Goal: Information Seeking & Learning: Learn about a topic

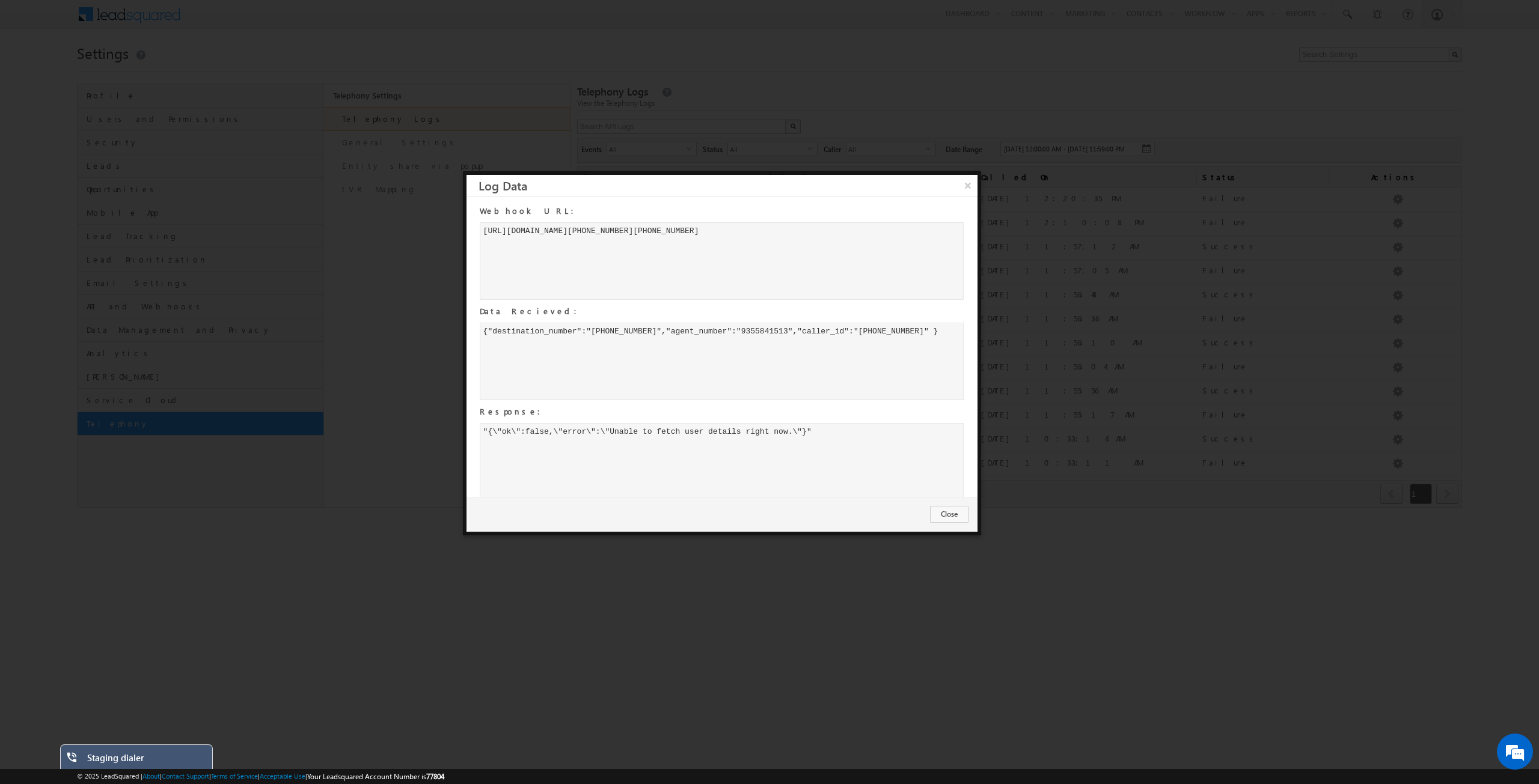
click at [967, 182] on button "×" at bounding box center [968, 185] width 19 height 21
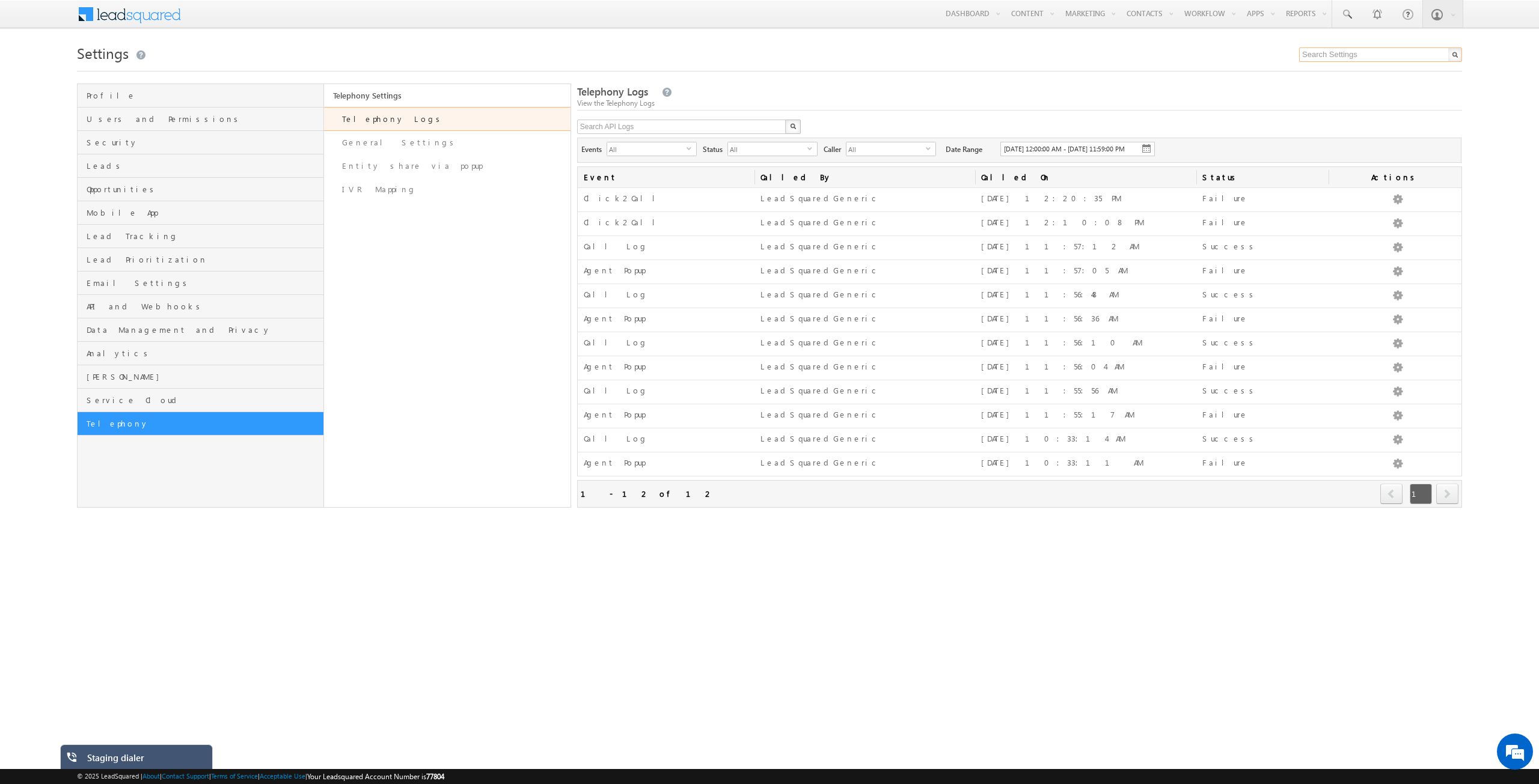
click at [1374, 48] on input "text" at bounding box center [1381, 55] width 163 height 14
type input "ivr"
click at [1350, 87] on div "Map multiple virtual numbers & IVR options with different Entity types" at bounding box center [1386, 91] width 161 height 25
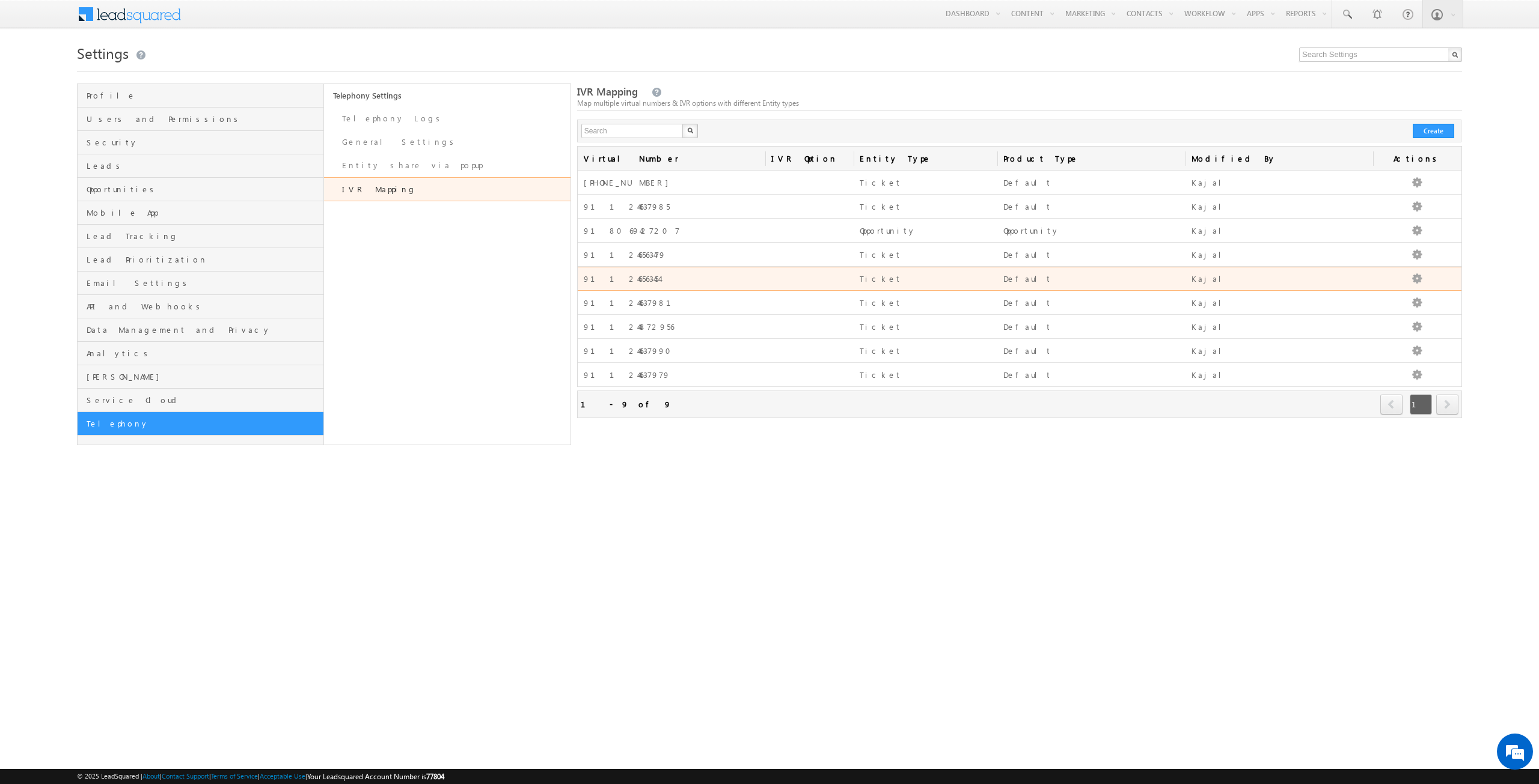
click at [664, 278] on div "911246563454" at bounding box center [671, 279] width 176 height 10
drag, startPoint x: 648, startPoint y: 277, endPoint x: 583, endPoint y: 279, distance: 65.0
click at [583, 279] on td "911246563454" at bounding box center [671, 279] width 188 height 24
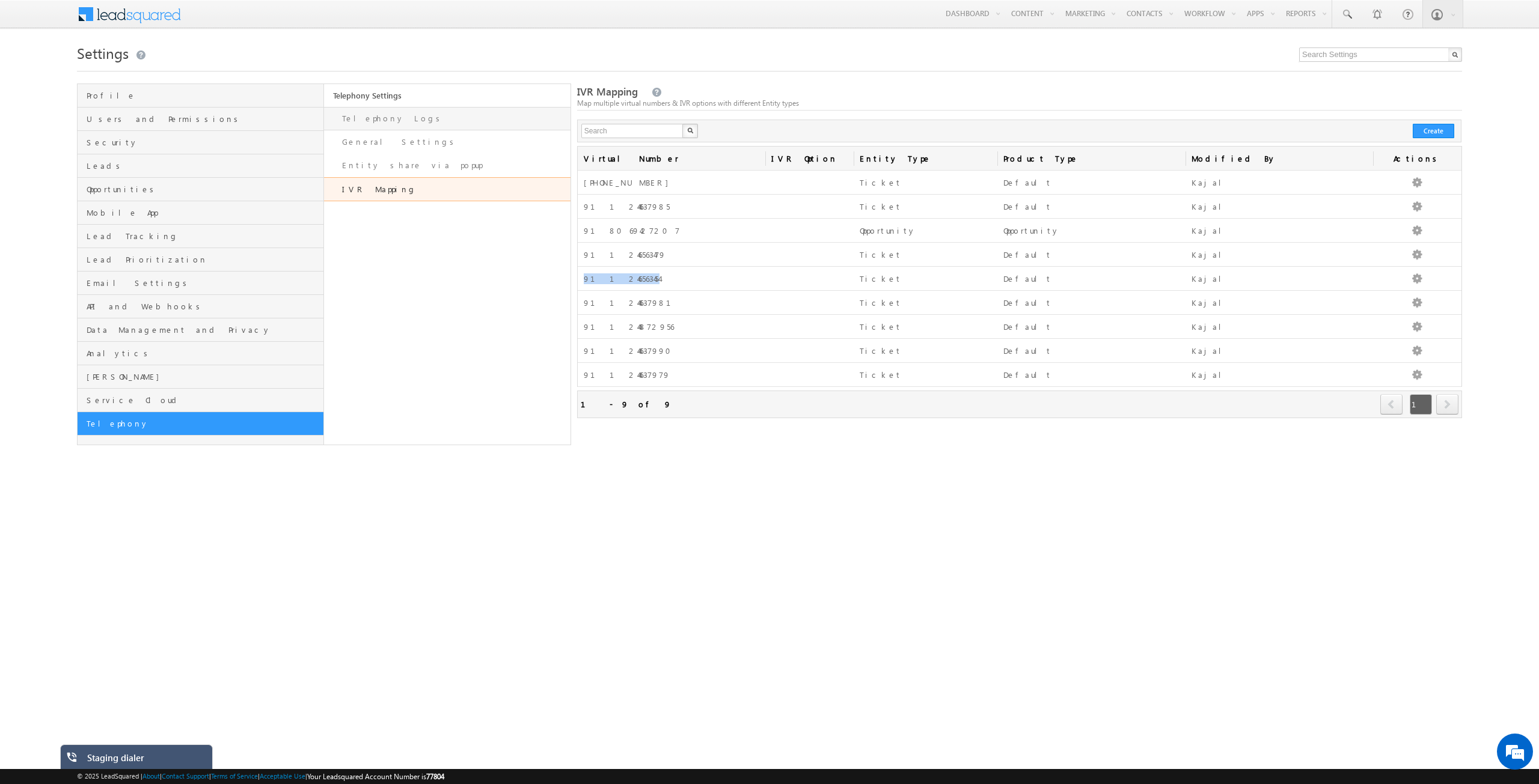
click at [389, 113] on link "Telephony Logs" at bounding box center [447, 119] width 247 height 23
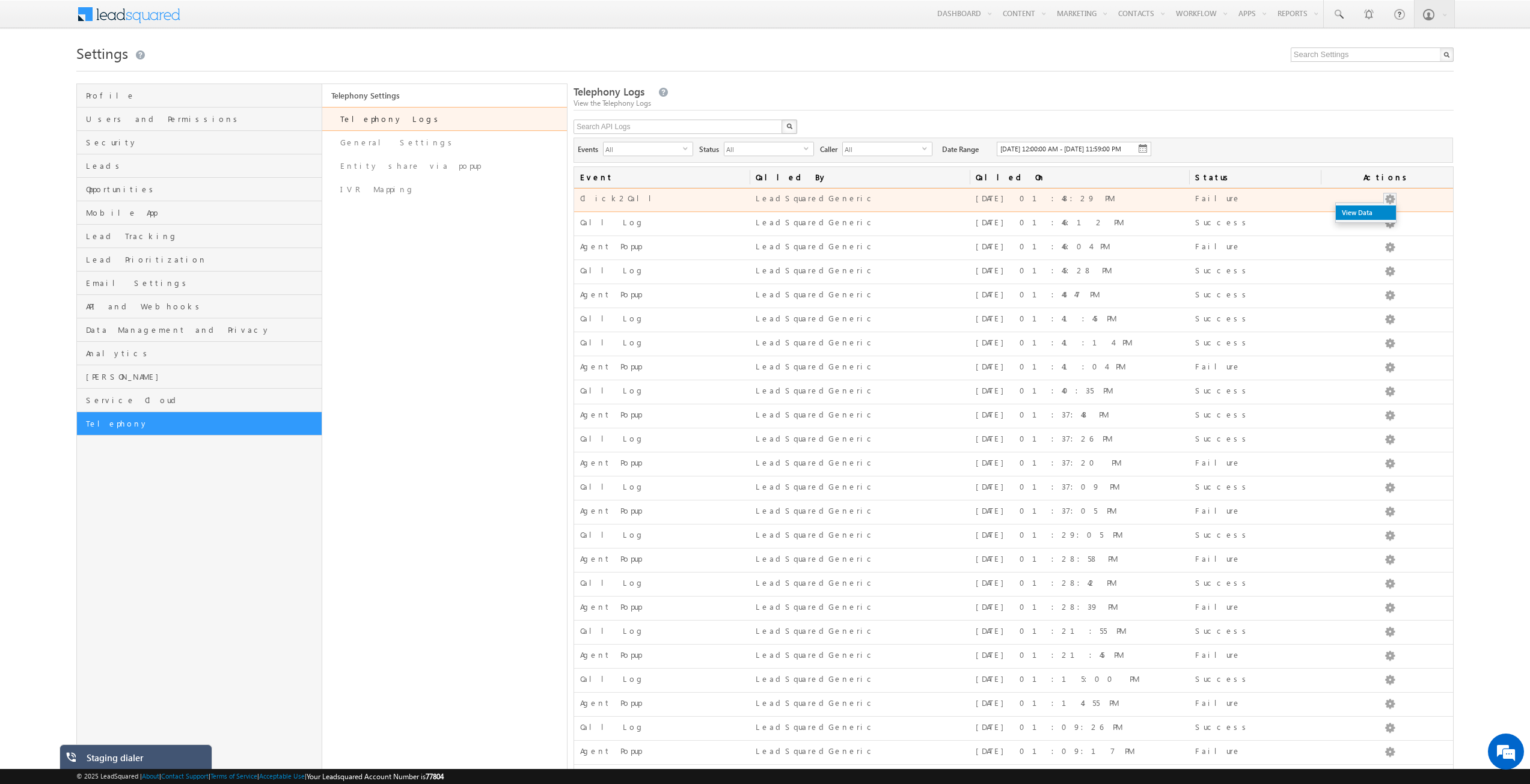
click at [1385, 220] on link "View Data" at bounding box center [1365, 212] width 60 height 14
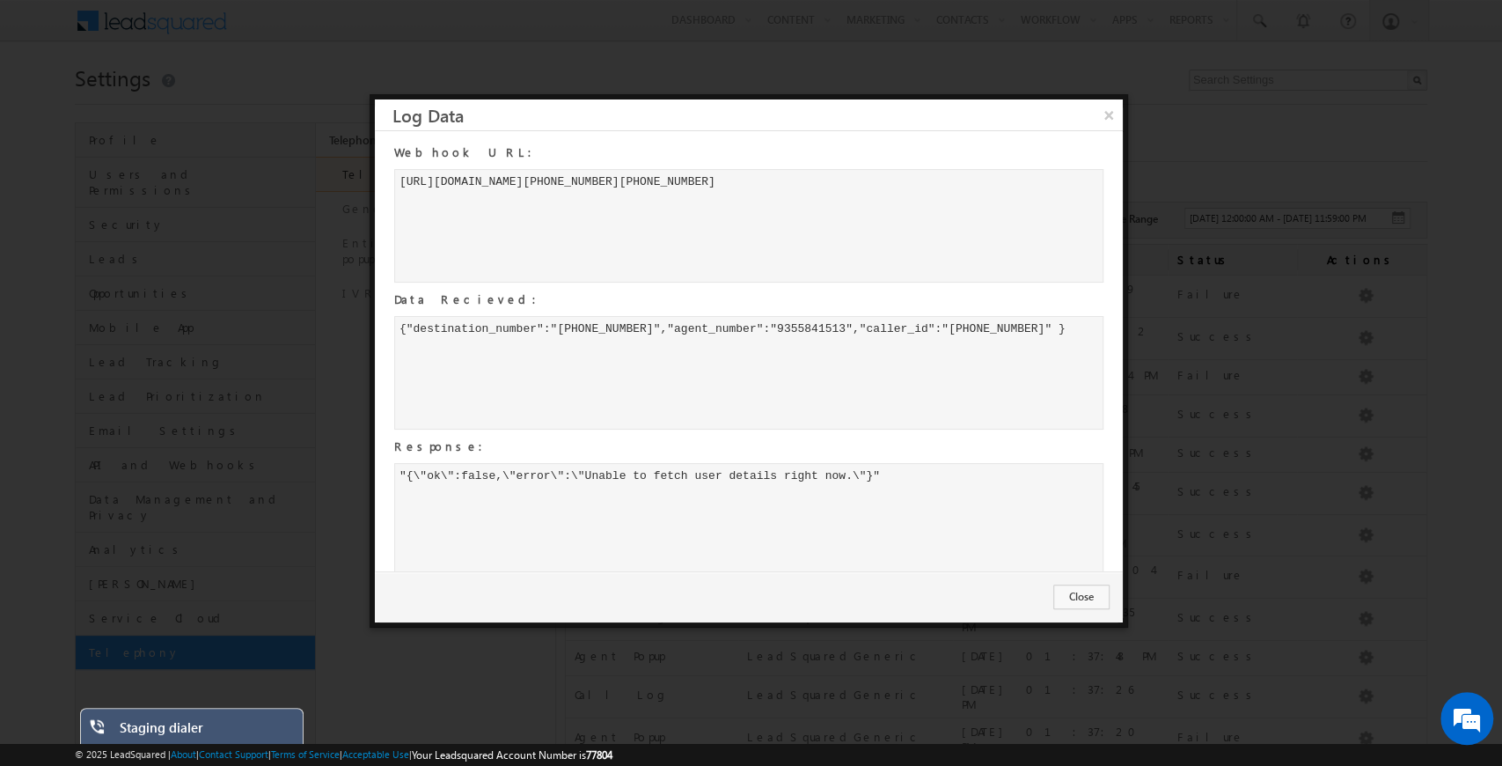
click at [715, 198] on div "https://staging-dialer-api.ttsl.tel/api/manual-dial?Phone=9971649866&Mobile=935…" at bounding box center [748, 226] width 709 height 114
click at [743, 193] on div "https://staging-dialer-api.ttsl.tel/api/manual-dial?Phone=9971649866&Mobile=935…" at bounding box center [748, 226] width 709 height 114
drag, startPoint x: 563, startPoint y: 194, endPoint x: 634, endPoint y: 195, distance: 70.4
click at [634, 195] on div "https://staging-dialer-api.ttsl.tel/api/manual-dial?Phone=9971649866&Mobile=935…" at bounding box center [748, 226] width 709 height 114
drag, startPoint x: 441, startPoint y: 194, endPoint x: 509, endPoint y: 194, distance: 67.8
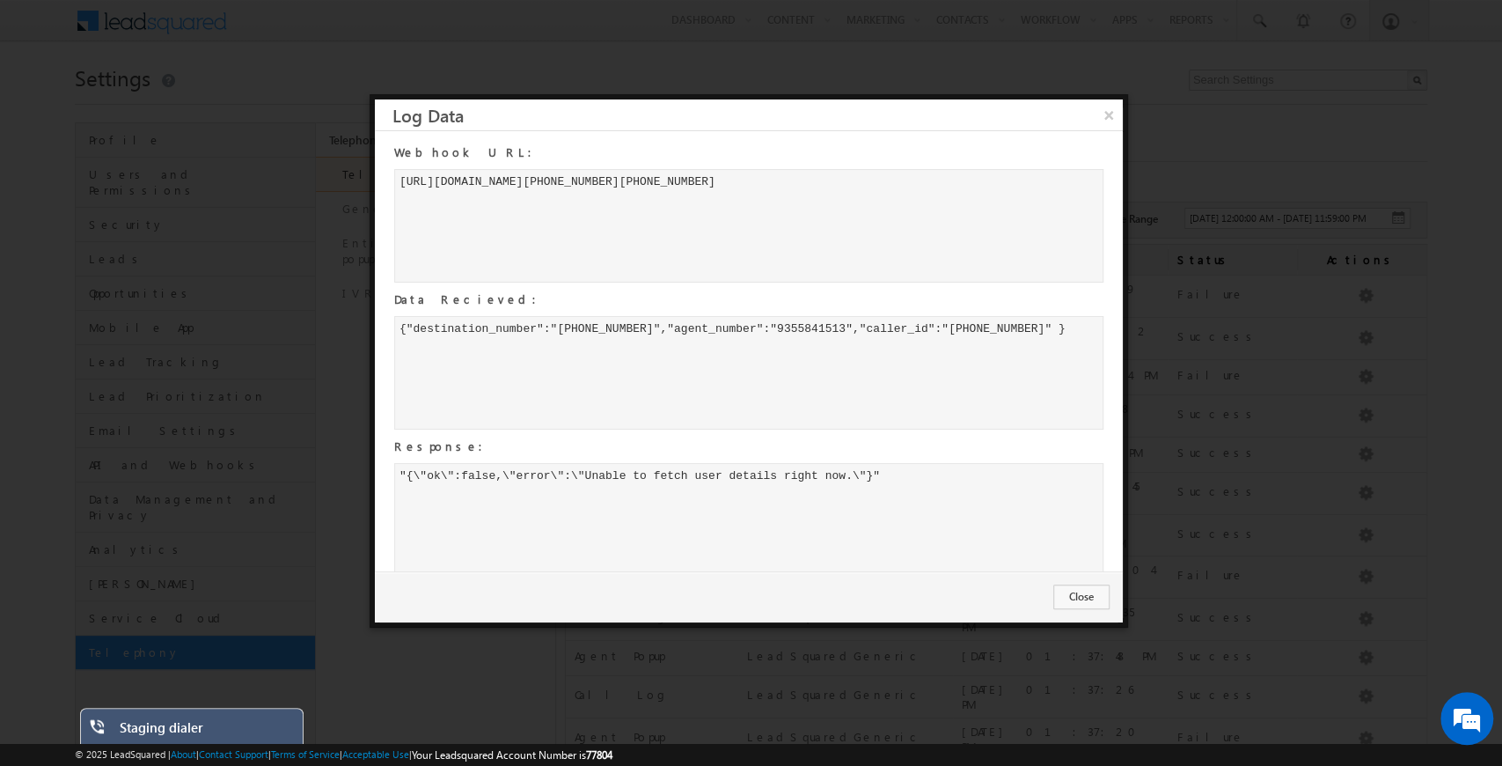
click at [509, 194] on div "https://staging-dialer-api.ttsl.tel/api/manual-dial?Phone=9971649866&Mobile=935…" at bounding box center [748, 226] width 709 height 114
drag, startPoint x: 560, startPoint y: 327, endPoint x: 646, endPoint y: 322, distance: 86.4
click at [646, 322] on div "{"destination_number":"+919971649866","agent_number":"9355841513","caller_id":"…" at bounding box center [748, 373] width 709 height 114
click at [613, 368] on div "{"destination_number":"+919971649866","agent_number":"9355841513","caller_id":"…" at bounding box center [748, 373] width 709 height 114
drag, startPoint x: 598, startPoint y: 320, endPoint x: 1067, endPoint y: 334, distance: 469.3
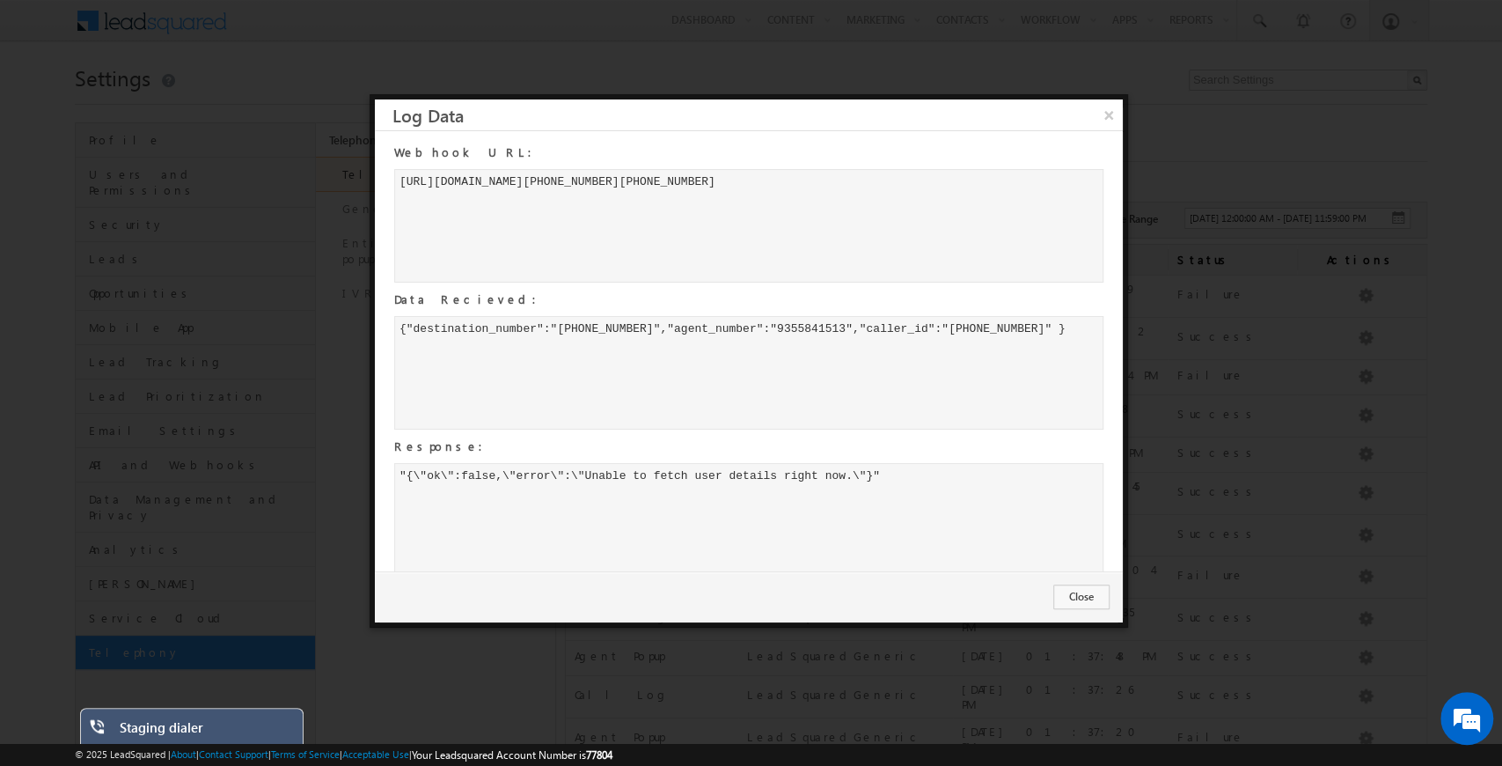
click at [1067, 334] on div "{"destination_number":"+919971649866","agent_number":"9355841513","caller_id":"…" at bounding box center [748, 373] width 709 height 114
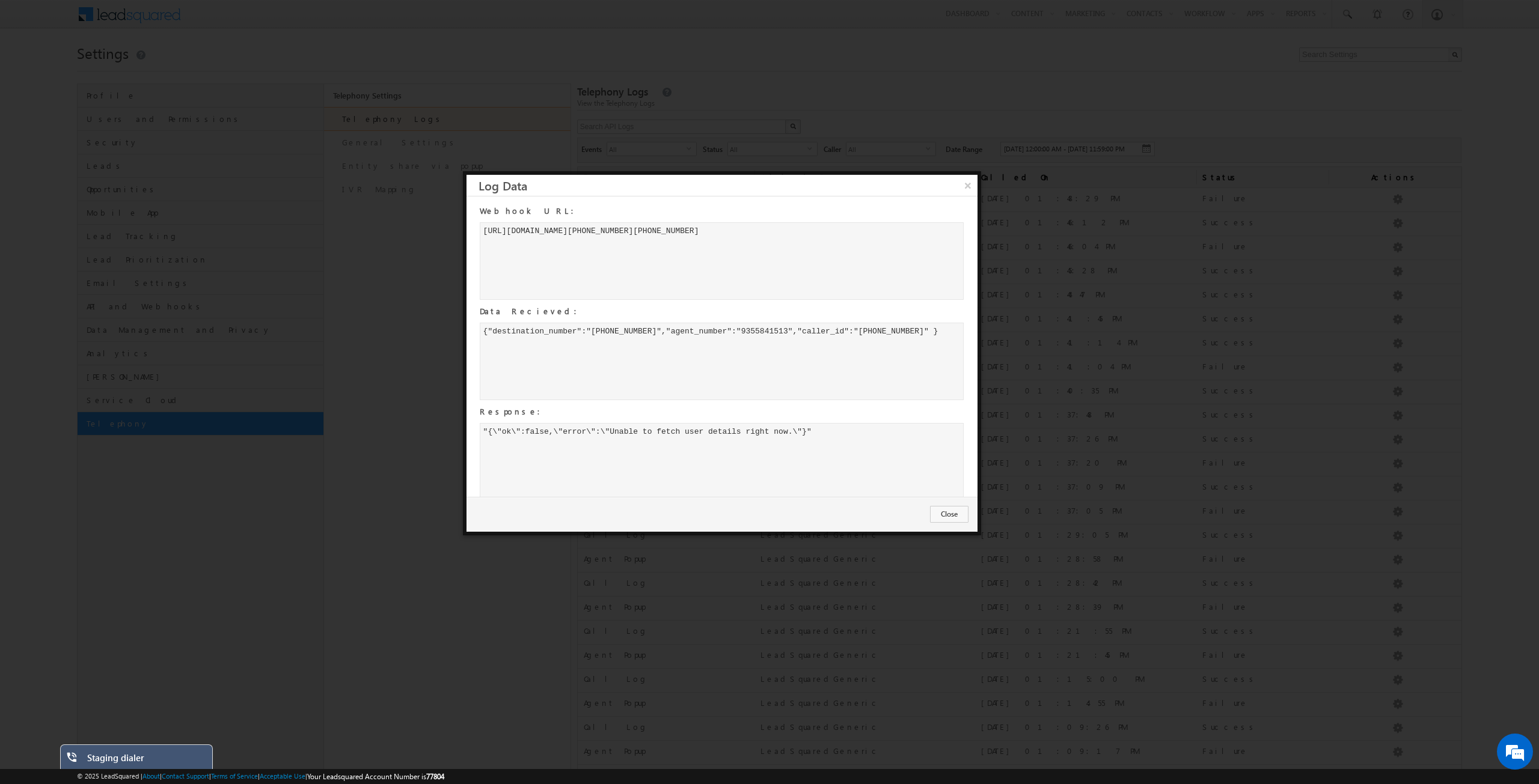
drag, startPoint x: 719, startPoint y: 242, endPoint x: 479, endPoint y: 229, distance: 240.4
click at [479, 229] on div "Webhook URL: https://staging-dialer-api.ttsl.tel/api/manual-dial?Phone=99716498…" at bounding box center [716, 353] width 499 height 301
copy div "https://staging-dialer-api.ttsl.tel/api/manual-dial?Phone=9971649866&Mobile=935…"
click at [969, 184] on button "×" at bounding box center [967, 185] width 20 height 21
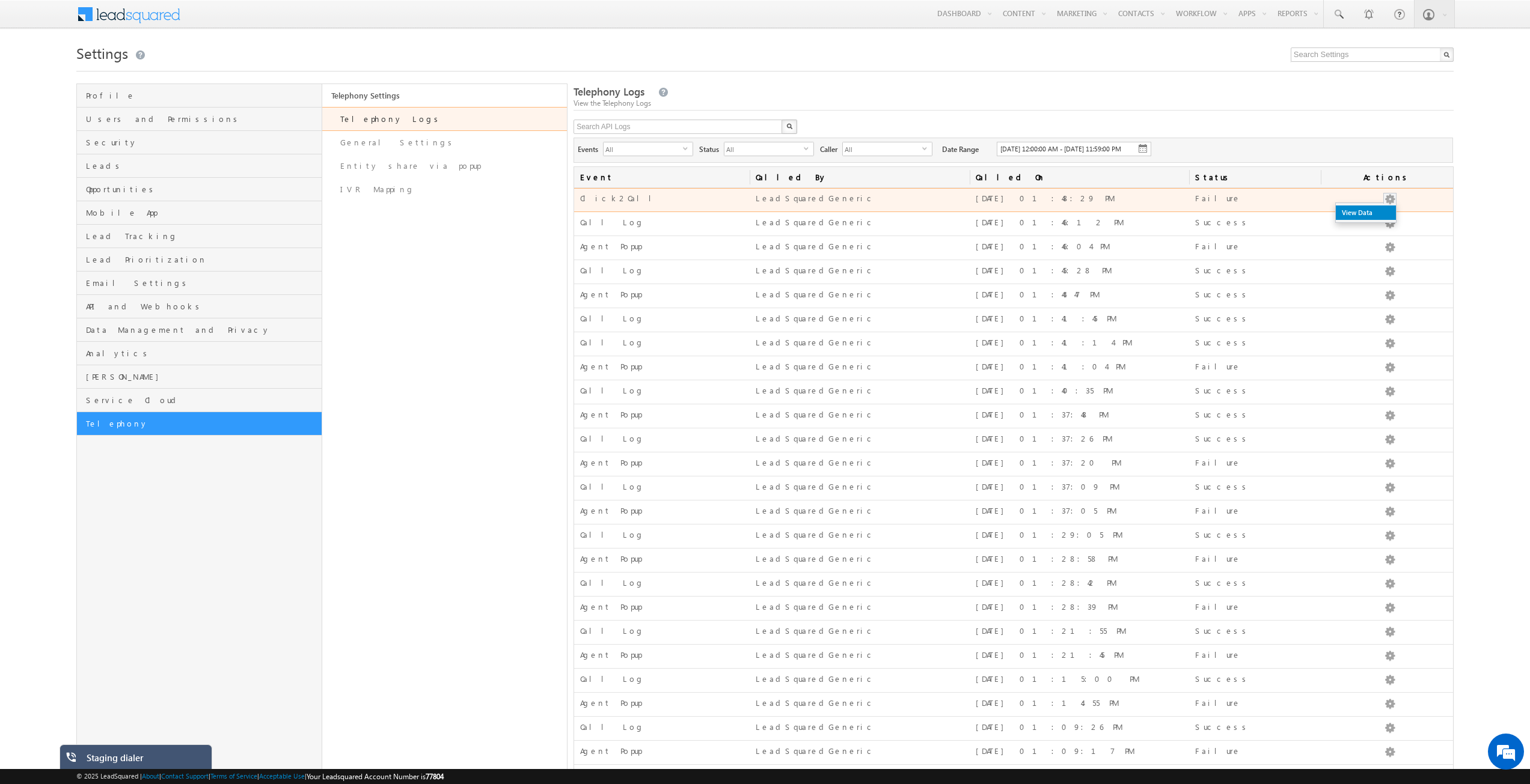
click at [1379, 218] on link "View Data" at bounding box center [1365, 212] width 60 height 14
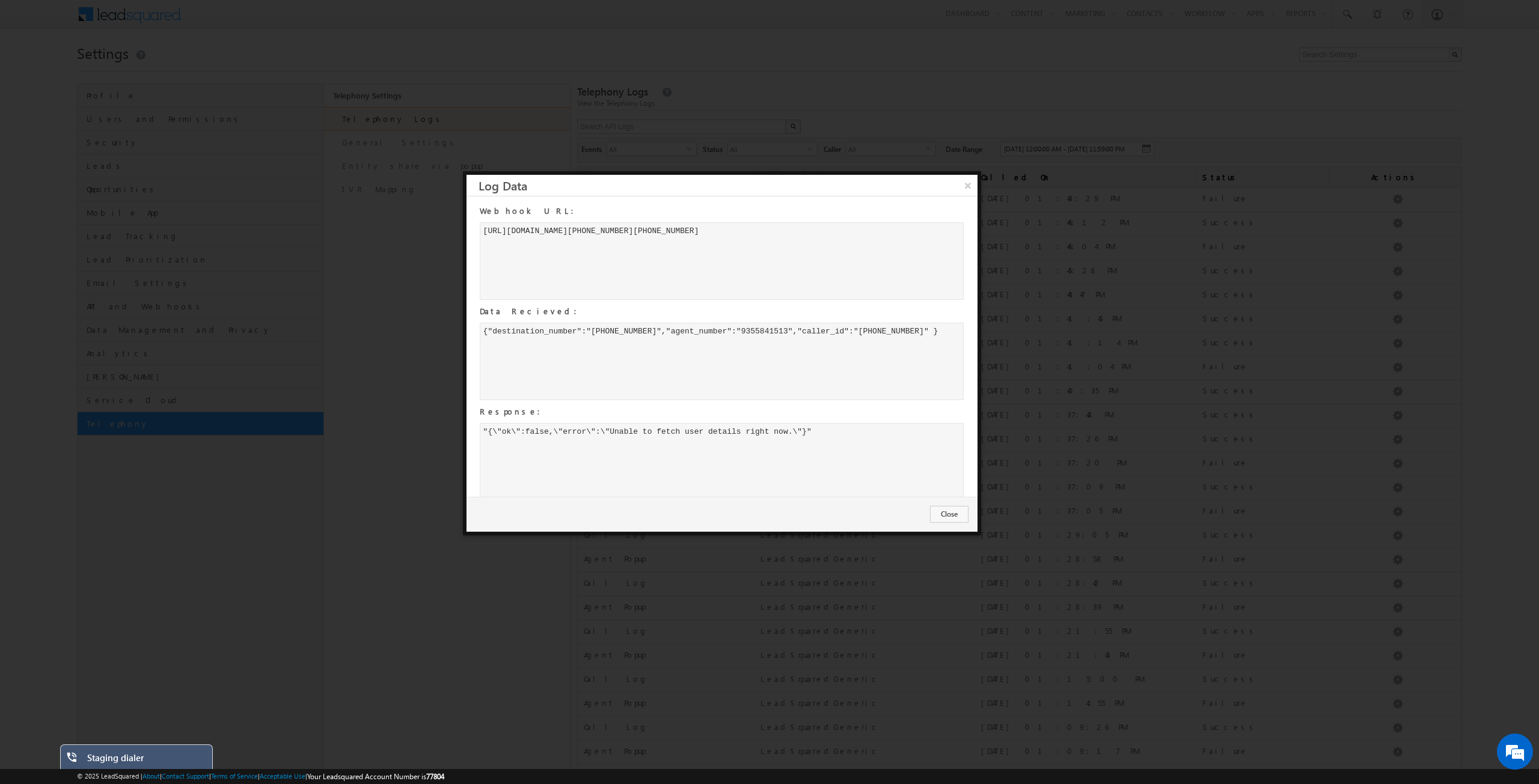
click at [964, 184] on button "×" at bounding box center [968, 185] width 19 height 21
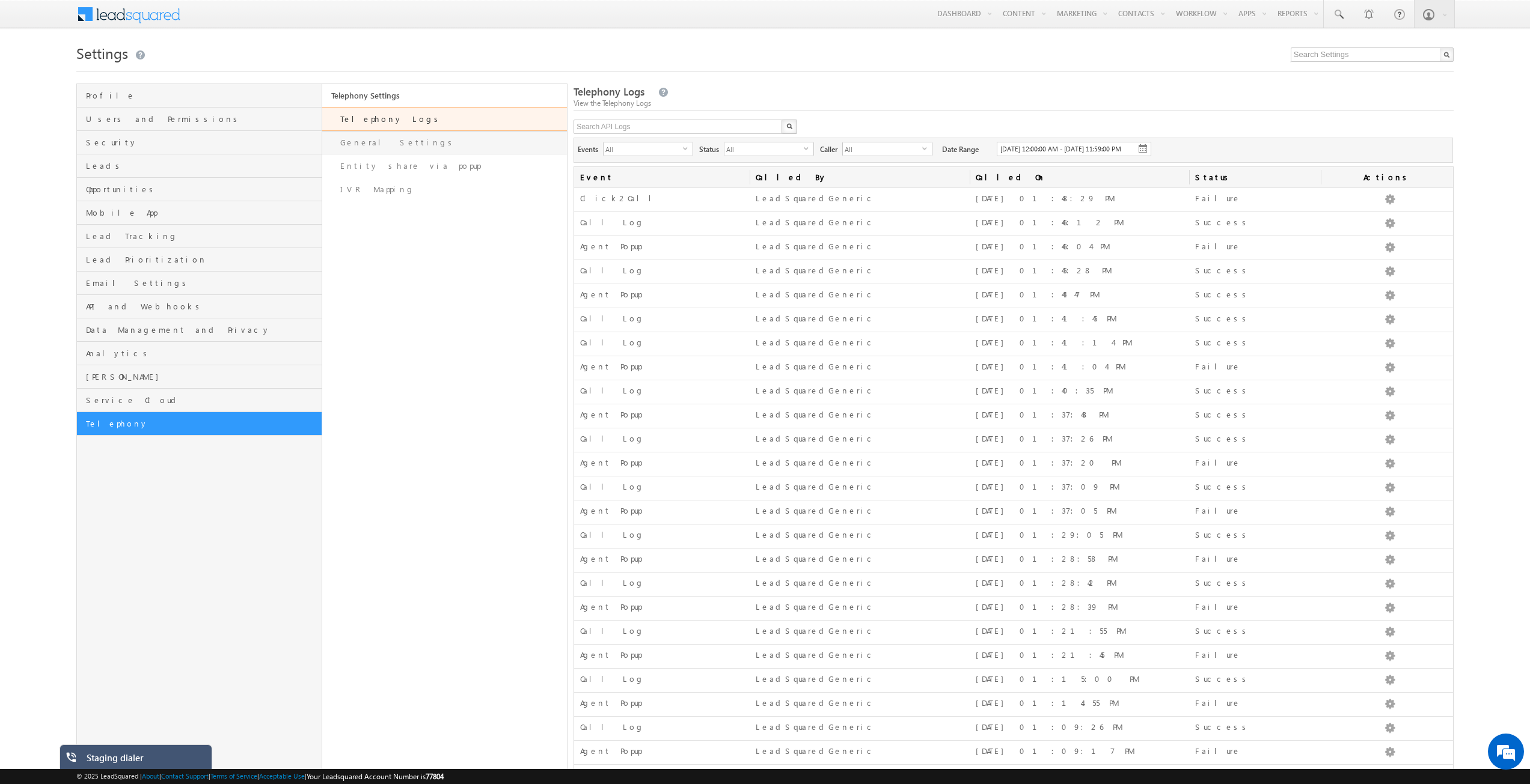
click at [471, 139] on link "General Settings" at bounding box center [445, 143] width 245 height 23
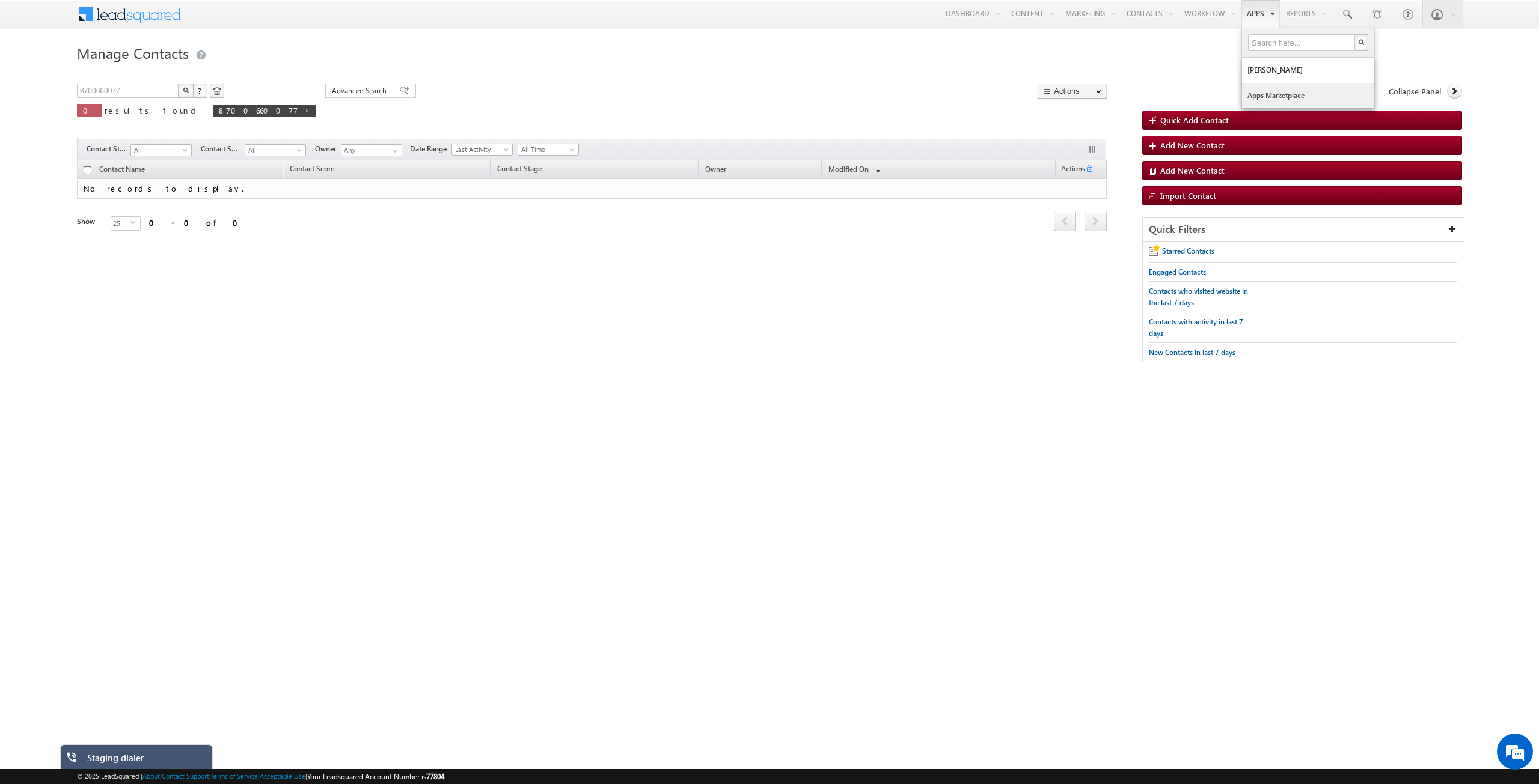
click at [1025, 98] on link "Apps Marketplace" at bounding box center [1308, 95] width 133 height 25
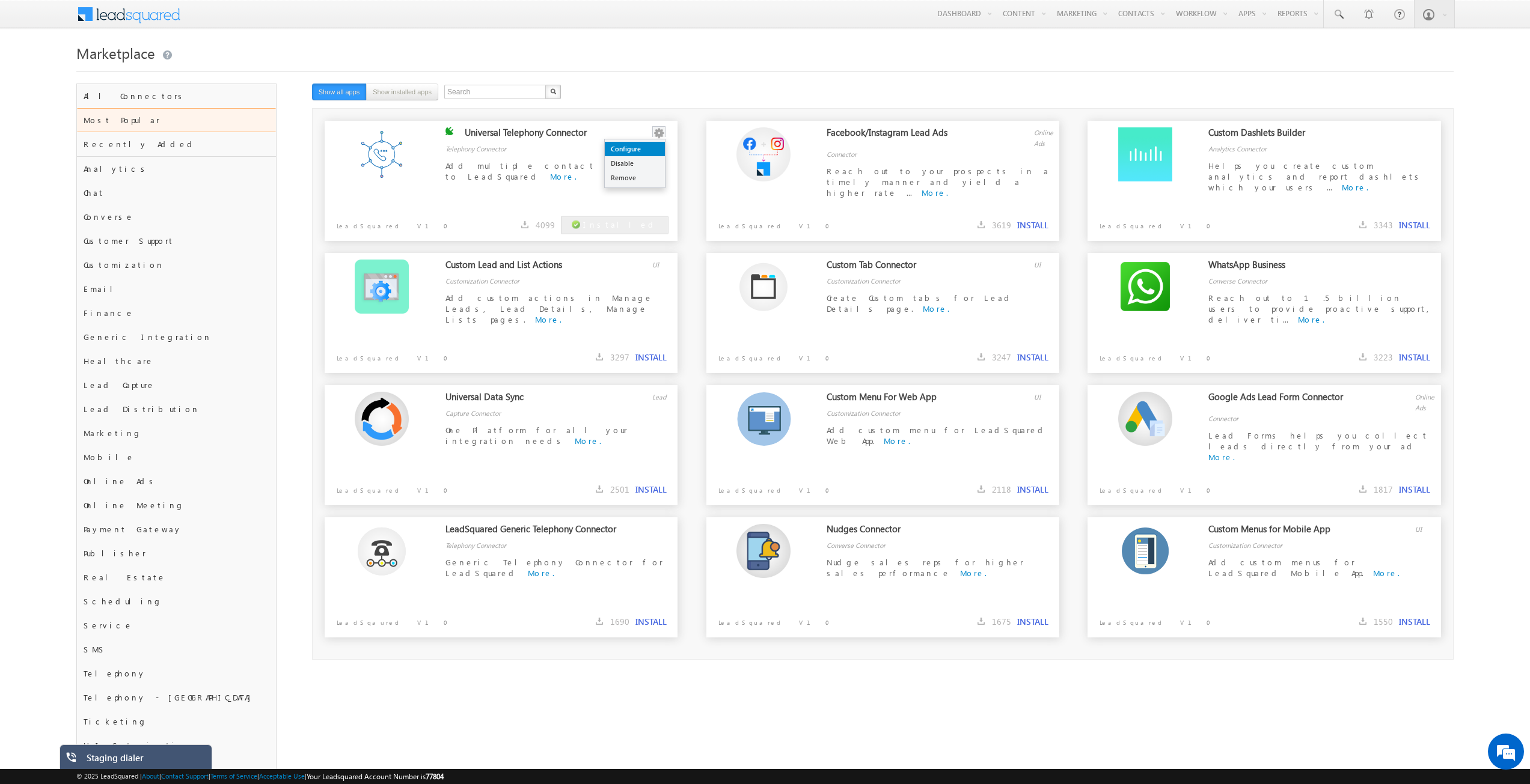
click at [636, 151] on link "Configure" at bounding box center [635, 149] width 60 height 14
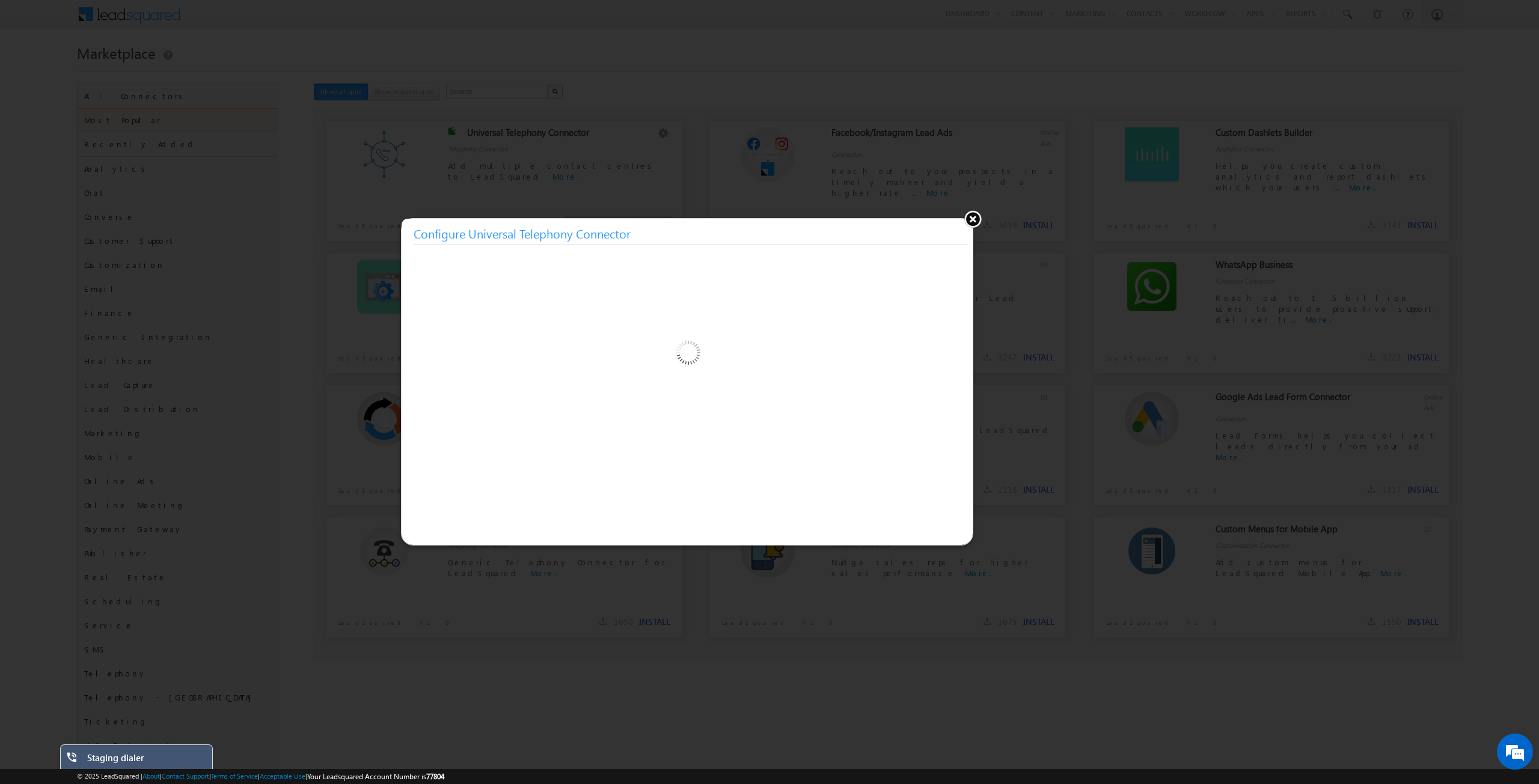
click at [976, 221] on button at bounding box center [973, 219] width 18 height 18
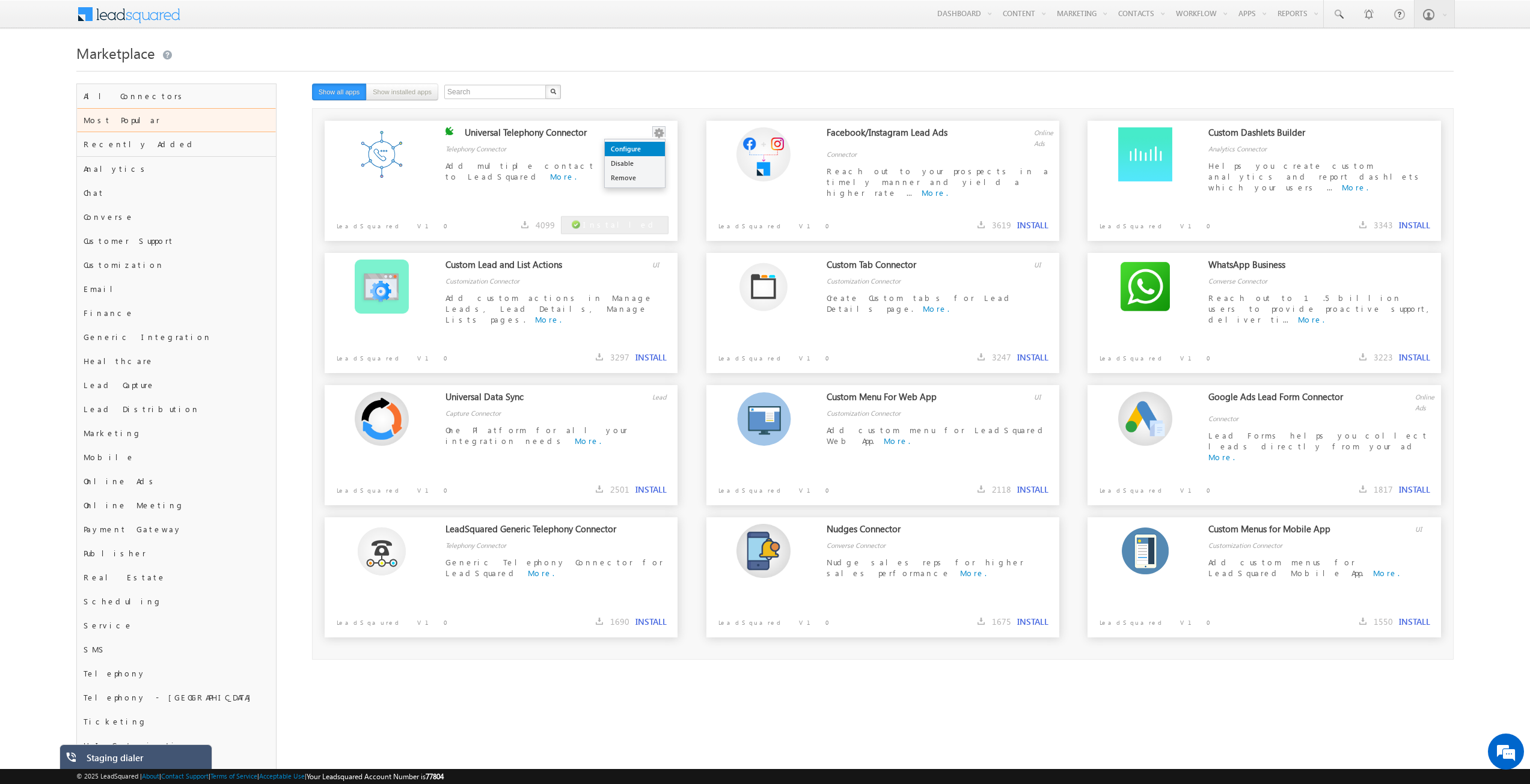
click at [648, 152] on link "Configure" at bounding box center [635, 149] width 60 height 14
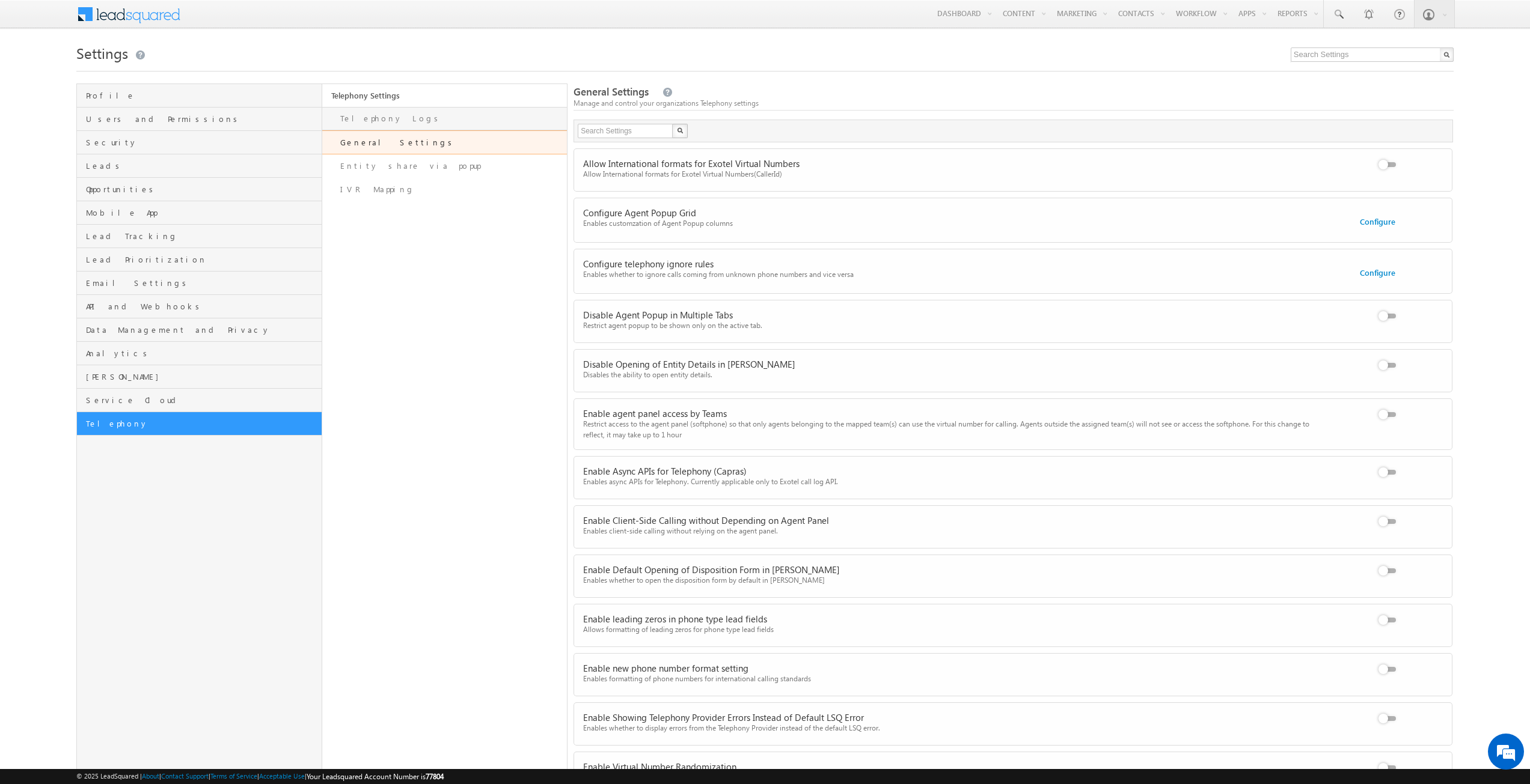
click at [393, 122] on link "Telephony Logs" at bounding box center [445, 119] width 245 height 23
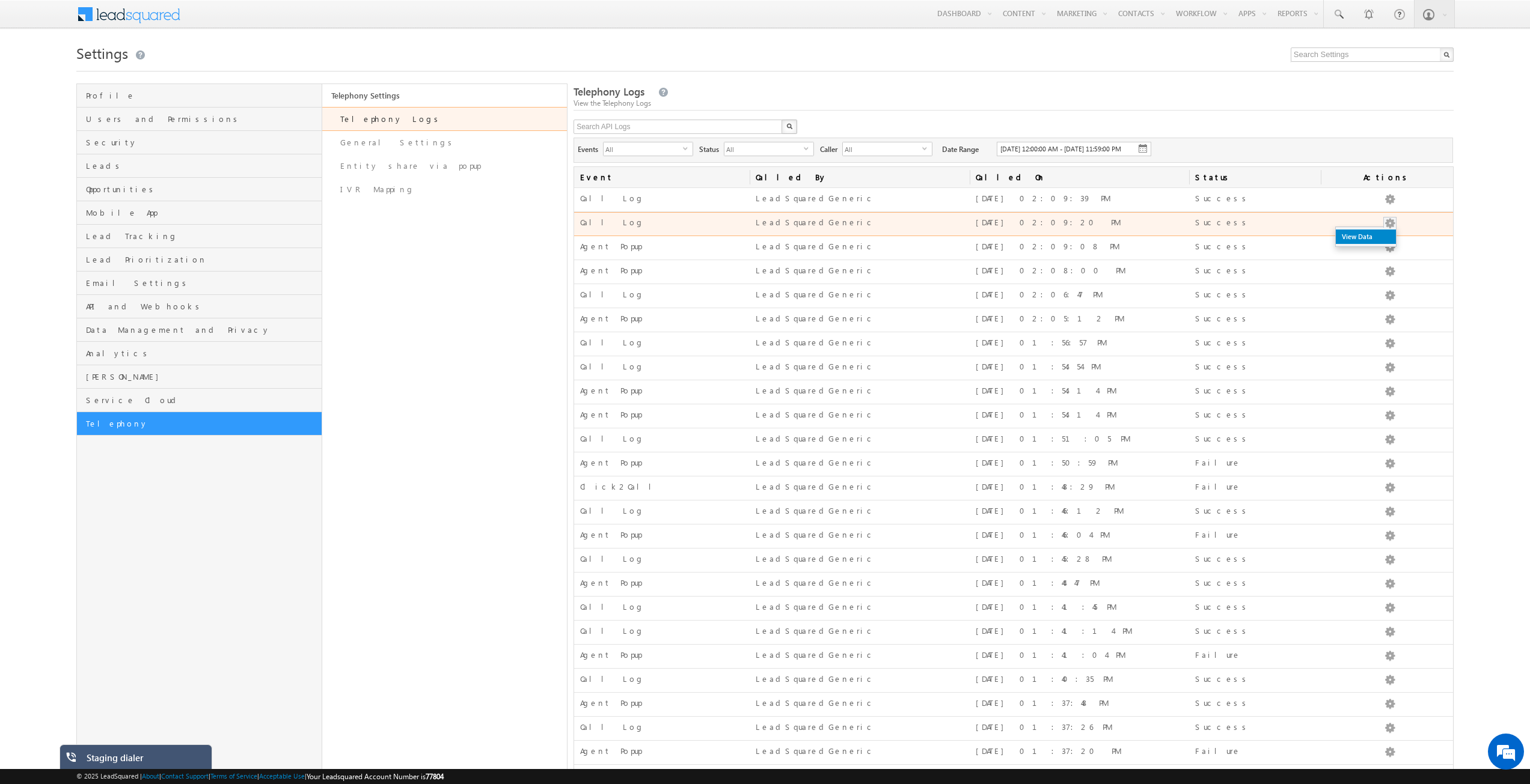
click at [1386, 244] on link "View Data" at bounding box center [1365, 236] width 60 height 14
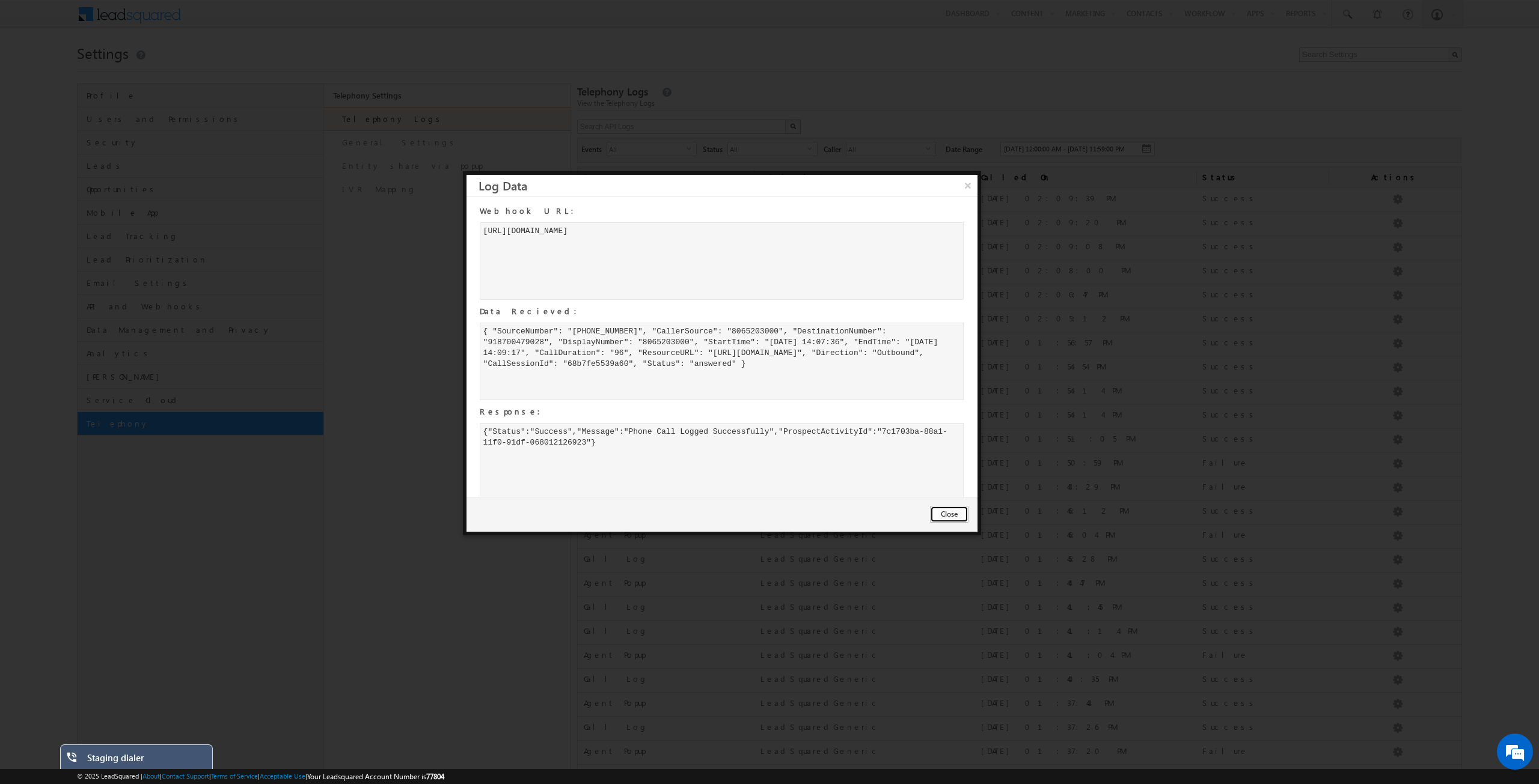
click at [950, 518] on button "Close" at bounding box center [949, 514] width 38 height 17
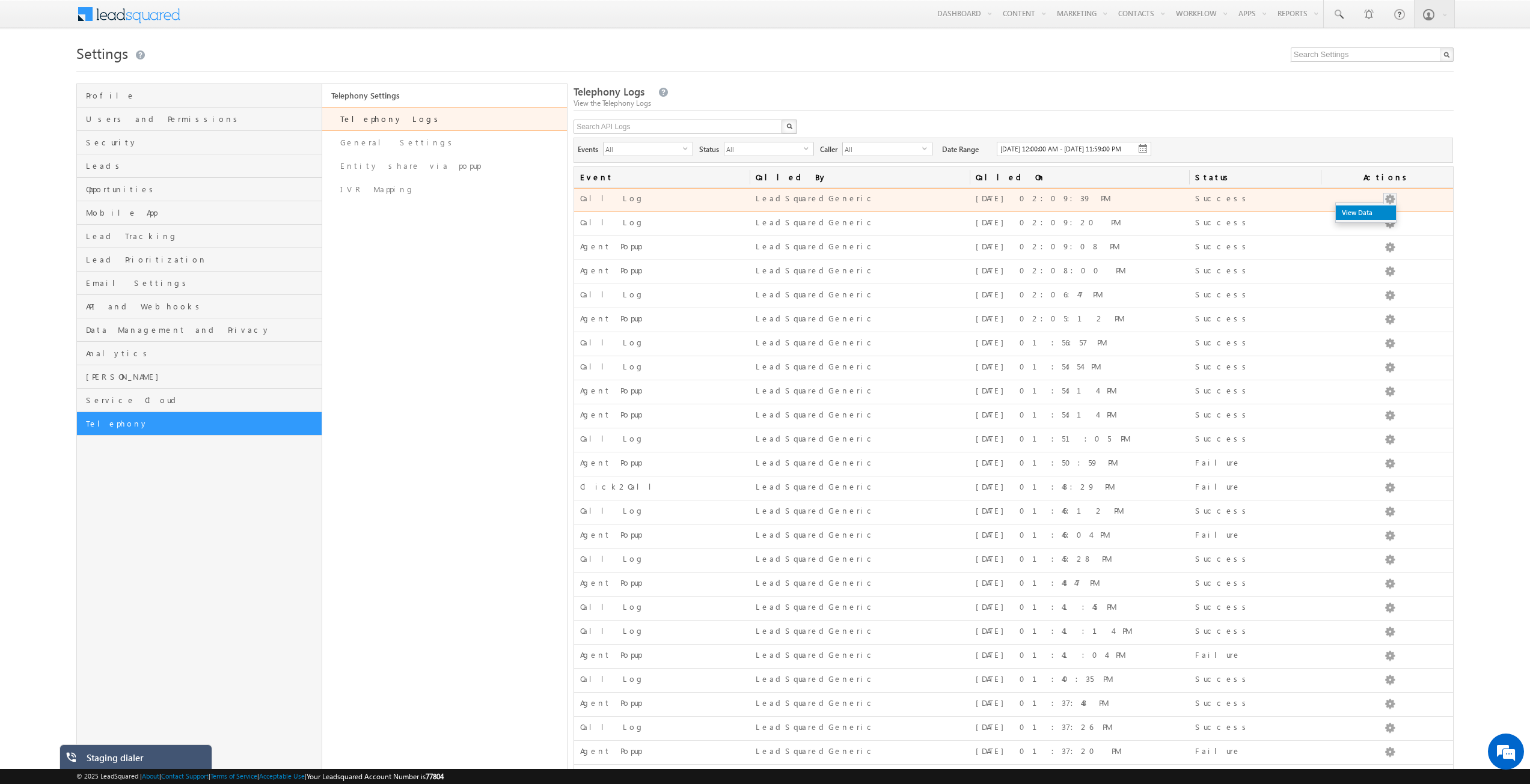
click at [1378, 219] on link "View Data" at bounding box center [1365, 212] width 60 height 14
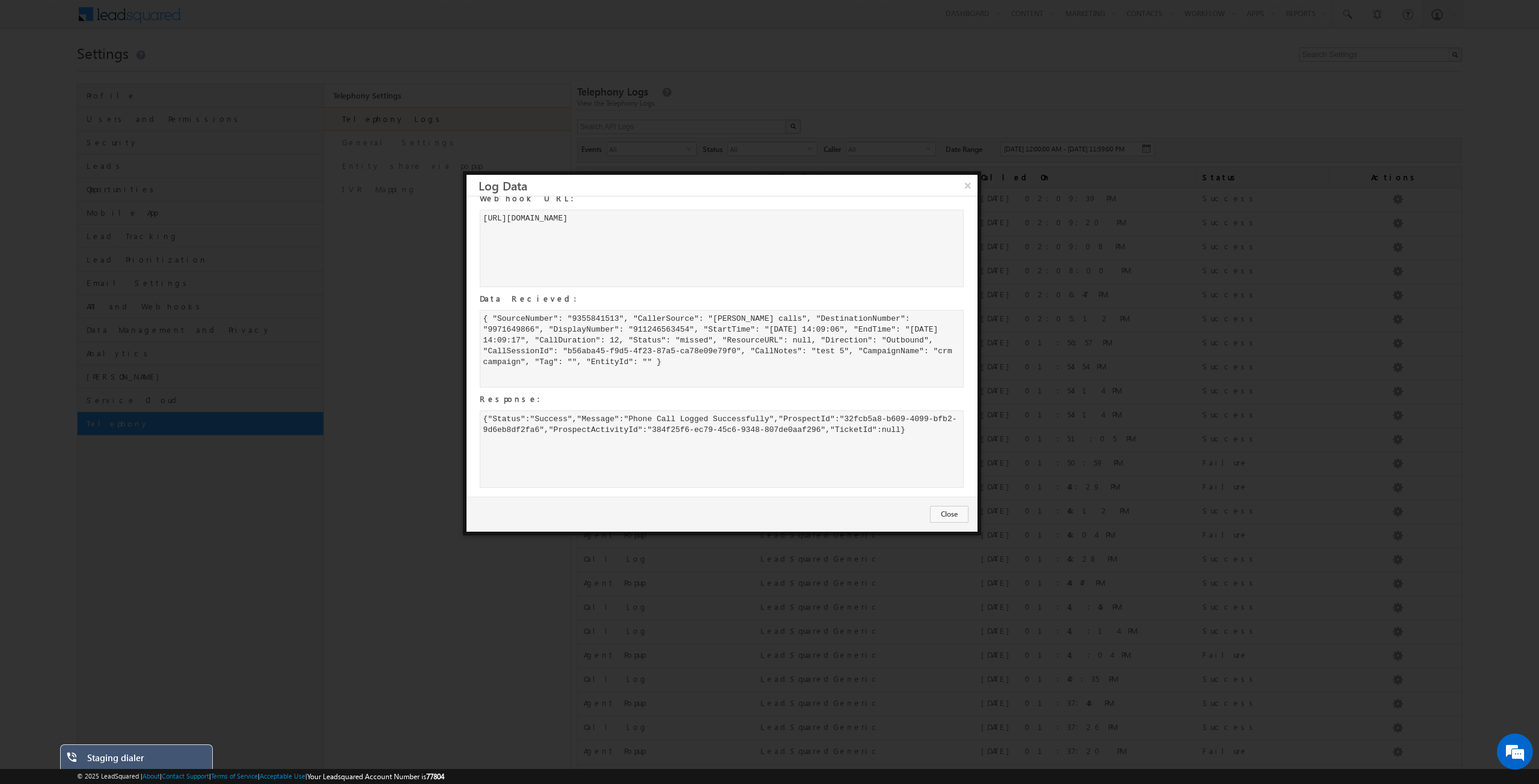
scroll to position [16, 0]
drag, startPoint x: 855, startPoint y: 428, endPoint x: 937, endPoint y: 439, distance: 82.7
click at [937, 439] on div "{"Status":"Success","Message":"Phone Call Logged Successfully","ProspectId":"32…" at bounding box center [721, 449] width 484 height 78
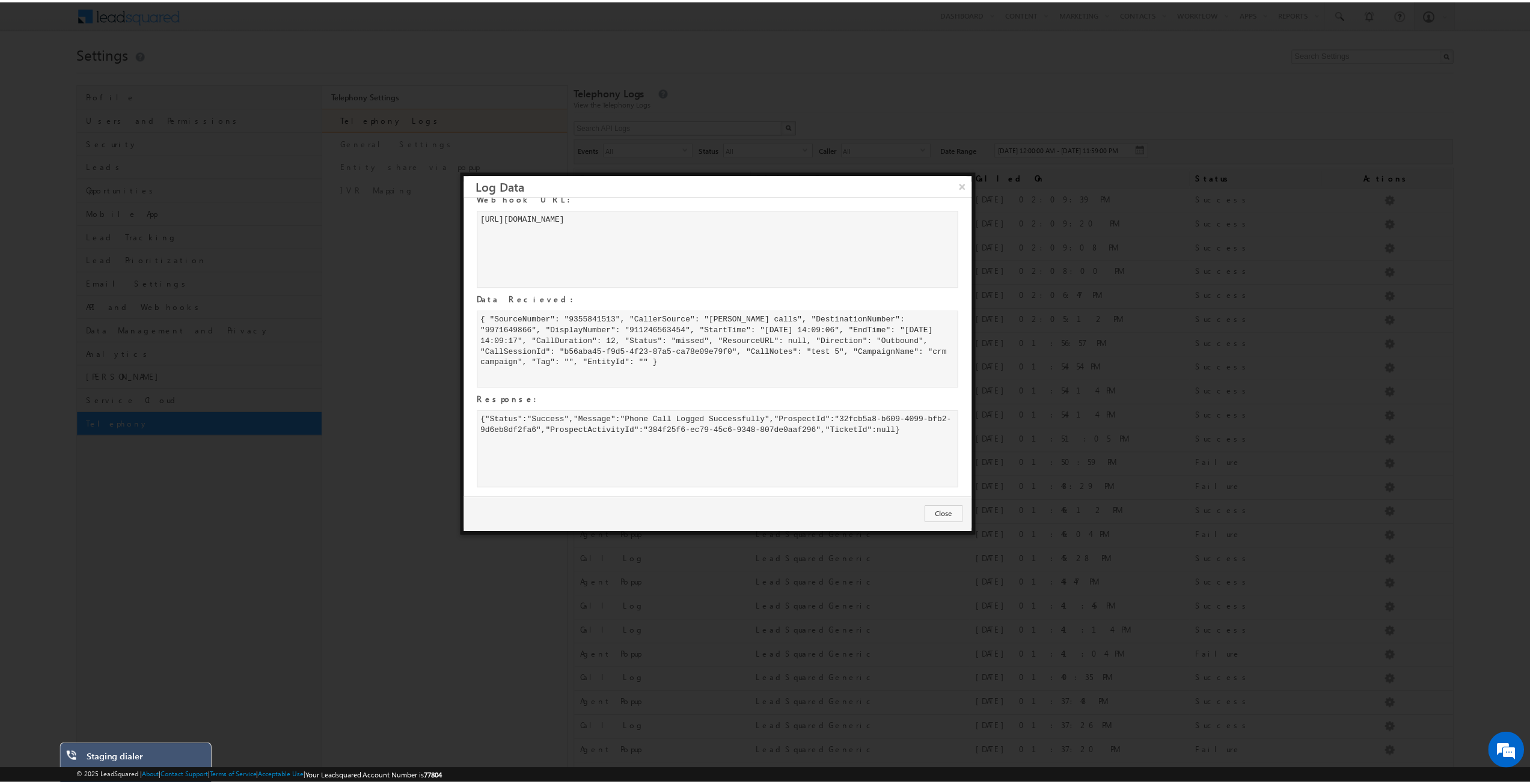
scroll to position [0, 0]
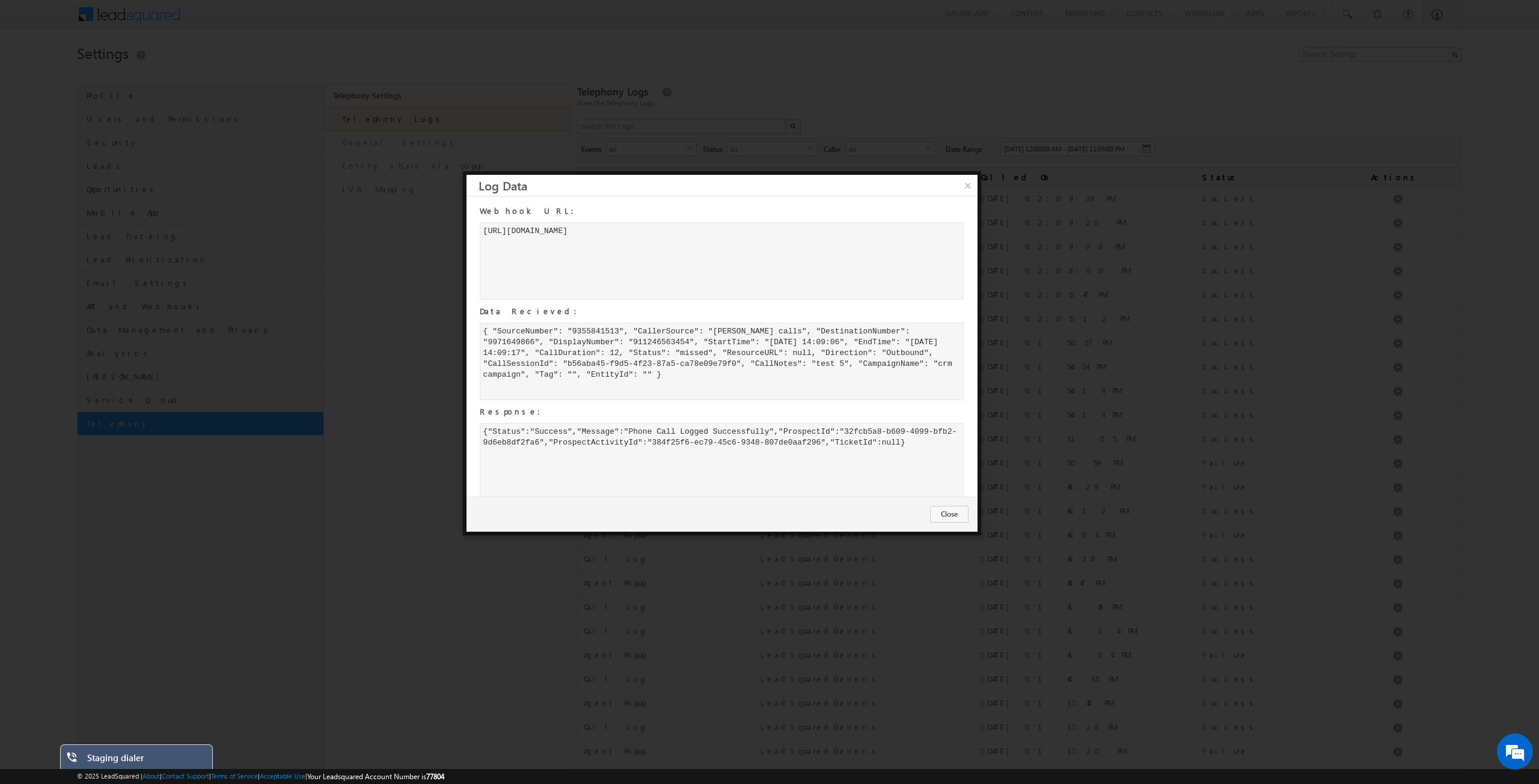
drag, startPoint x: 470, startPoint y: 458, endPoint x: 625, endPoint y: 459, distance: 155.0
click at [493, 458] on div "Webhook URL: http://telephony-in21.leadsquared.com/1/api/Telephony/LogCallCompl…" at bounding box center [716, 353] width 499 height 301
drag, startPoint x: 856, startPoint y: 445, endPoint x: 924, endPoint y: 448, distance: 68.1
click at [924, 448] on div "{"Status":"Success","Message":"Phone Call Logged Successfully","ProspectId":"32…" at bounding box center [721, 462] width 484 height 78
click at [949, 518] on button "Close" at bounding box center [949, 514] width 38 height 17
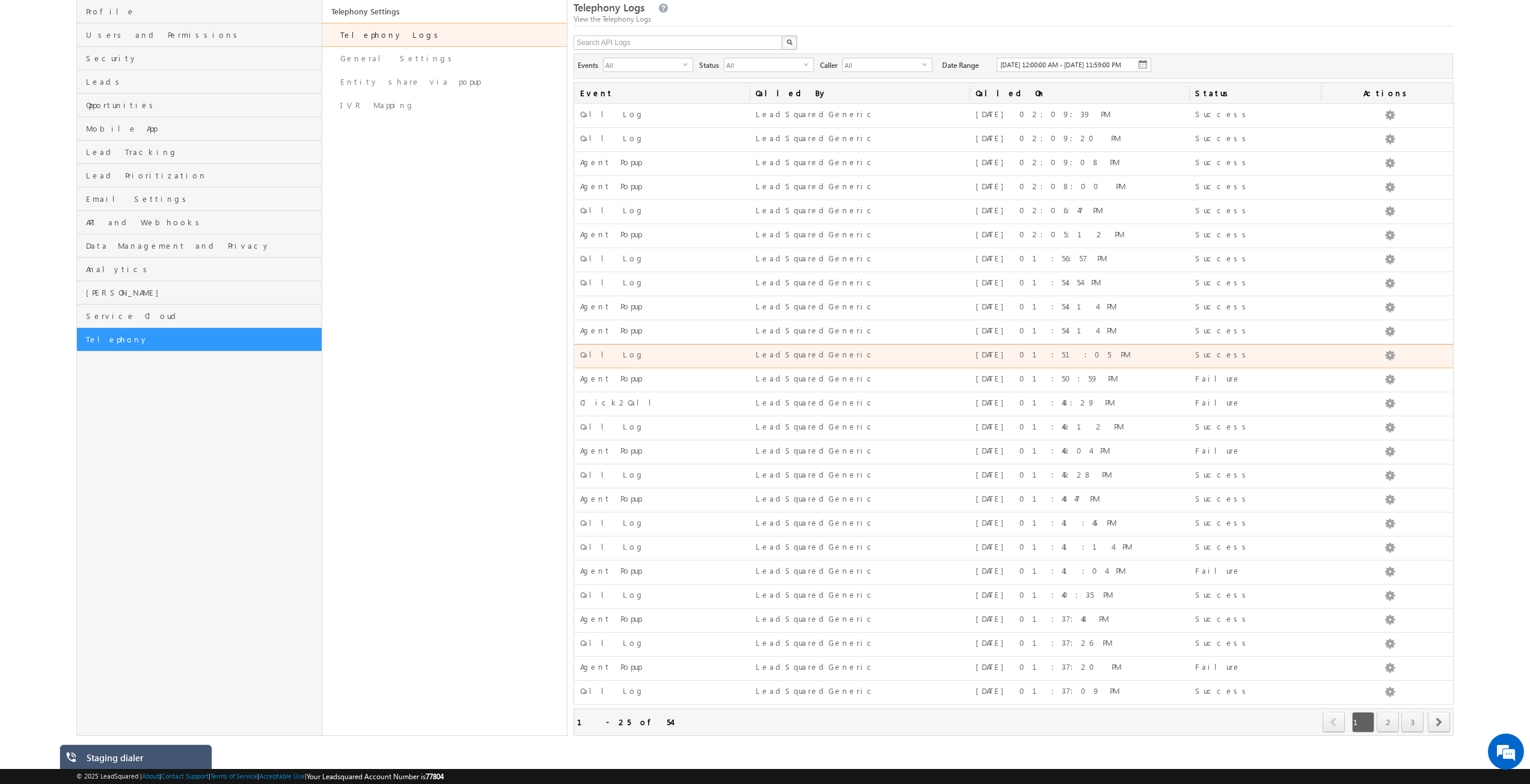
scroll to position [94, 0]
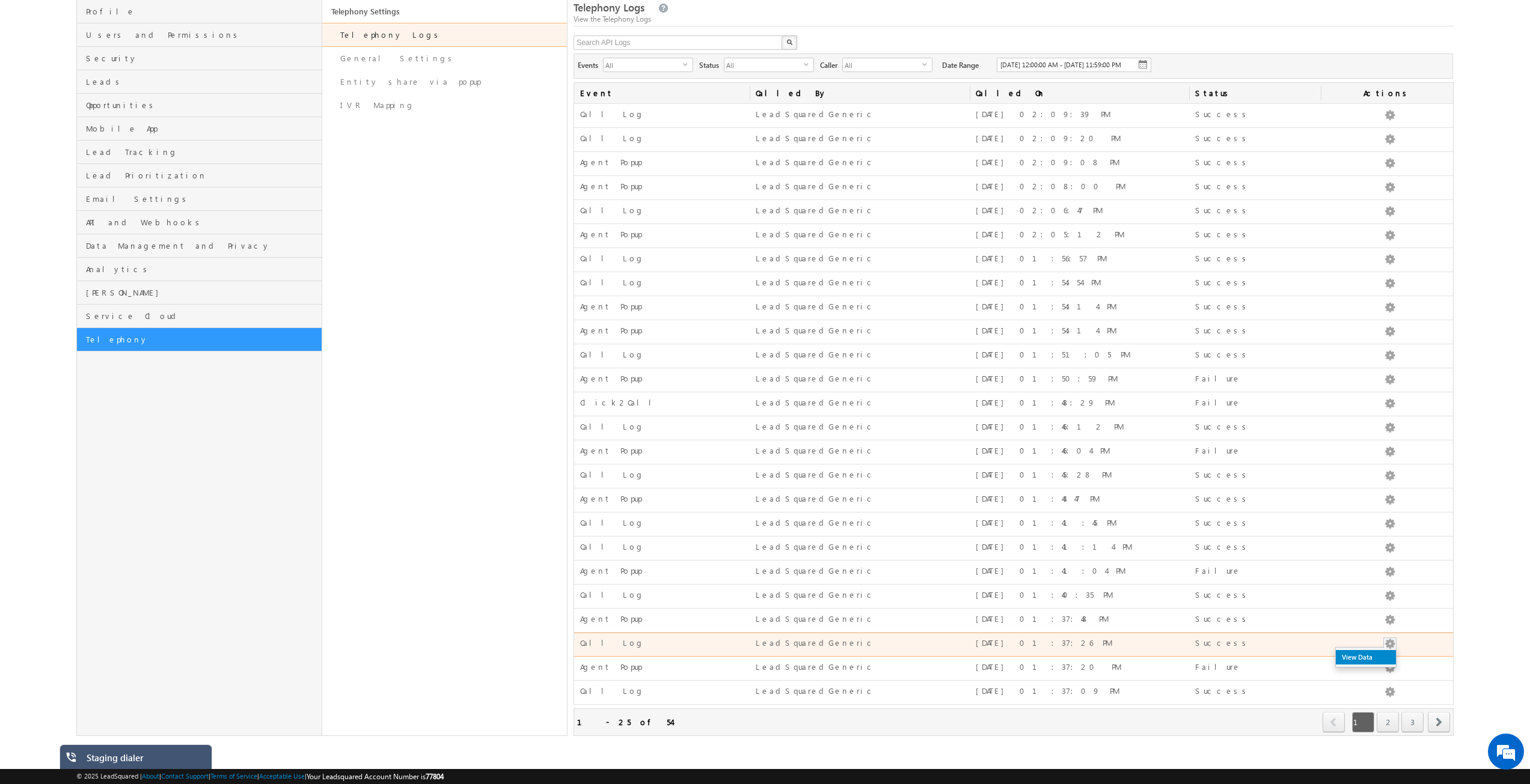
click at [1387, 658] on link "View Data" at bounding box center [1365, 657] width 60 height 14
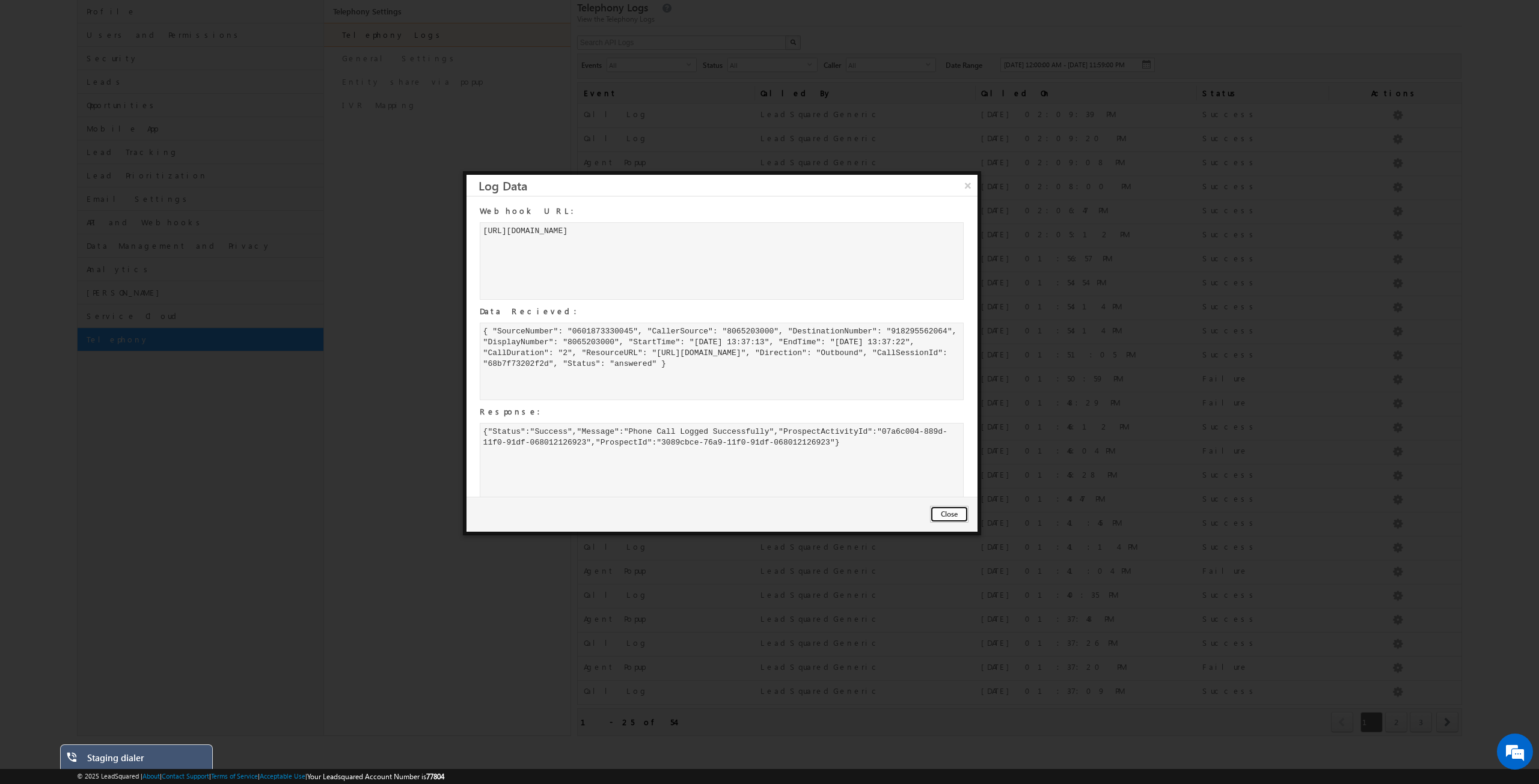
click at [953, 514] on button "Close" at bounding box center [949, 514] width 38 height 17
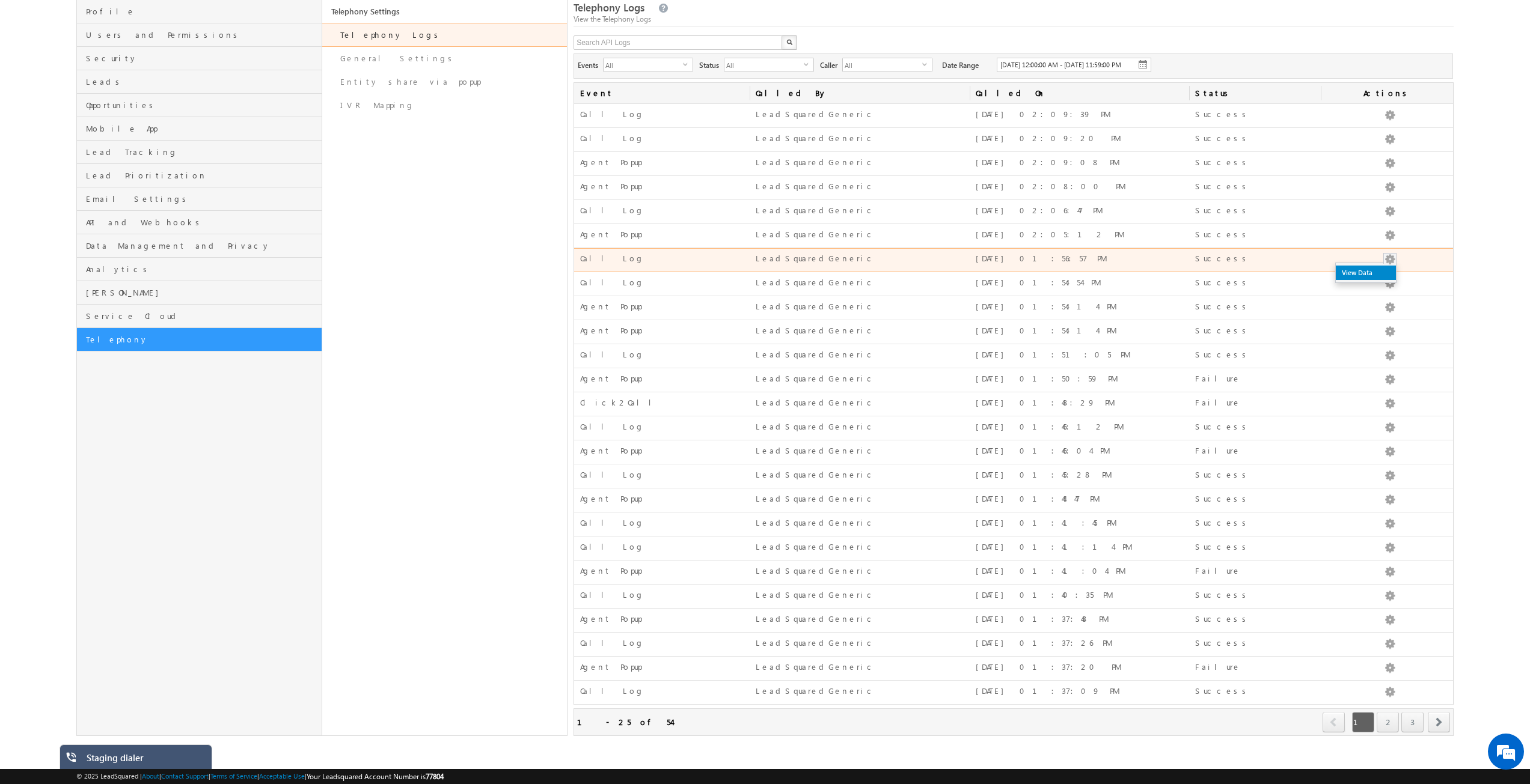
click at [1386, 272] on link "View Data" at bounding box center [1365, 272] width 60 height 14
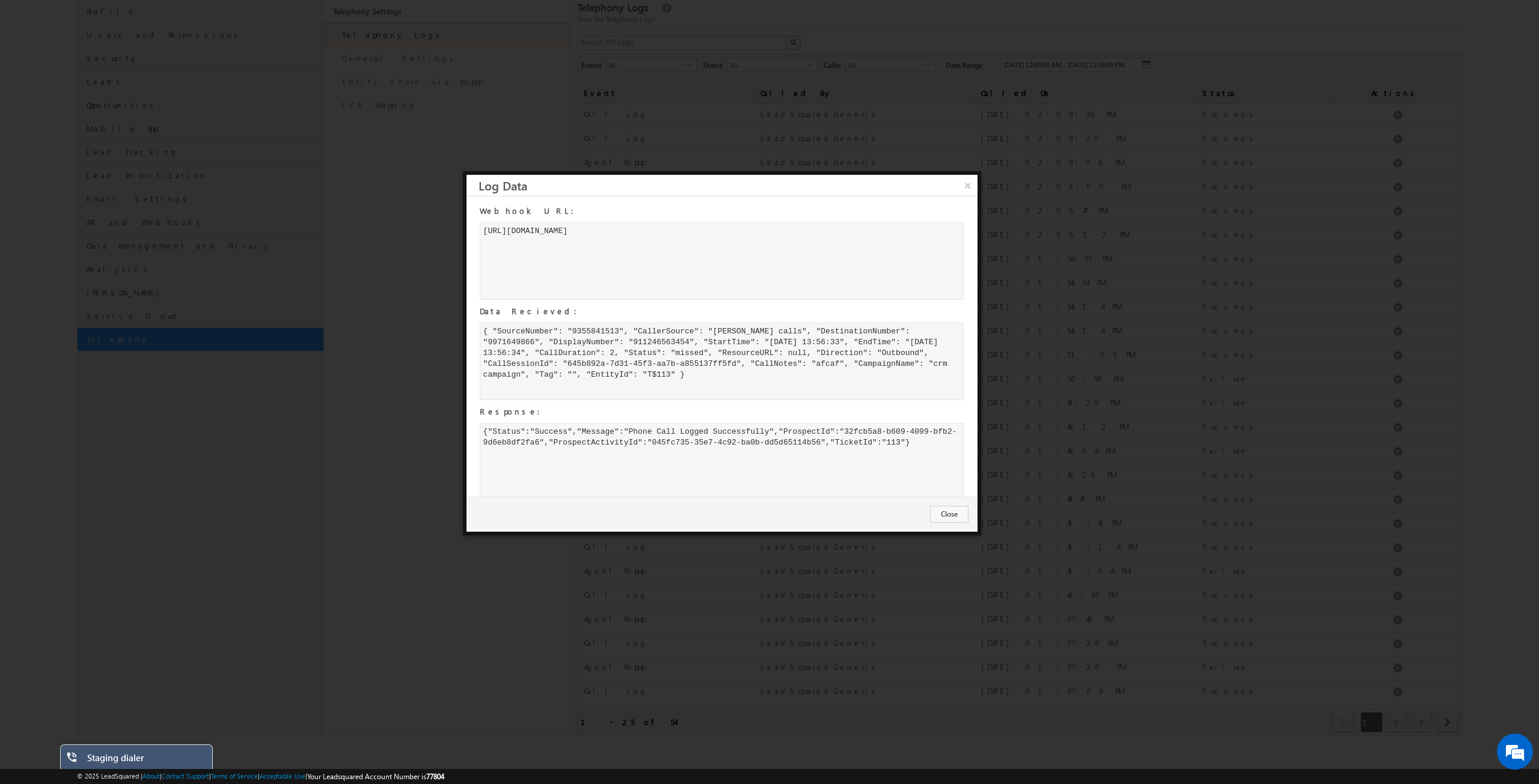
drag, startPoint x: 909, startPoint y: 443, endPoint x: 922, endPoint y: 444, distance: 13.0
click at [922, 444] on div "{"Status":"Success","Message":"Phone Call Logged Successfully","ProspectId":"32…" at bounding box center [721, 462] width 484 height 78
click at [967, 183] on button "×" at bounding box center [967, 185] width 20 height 21
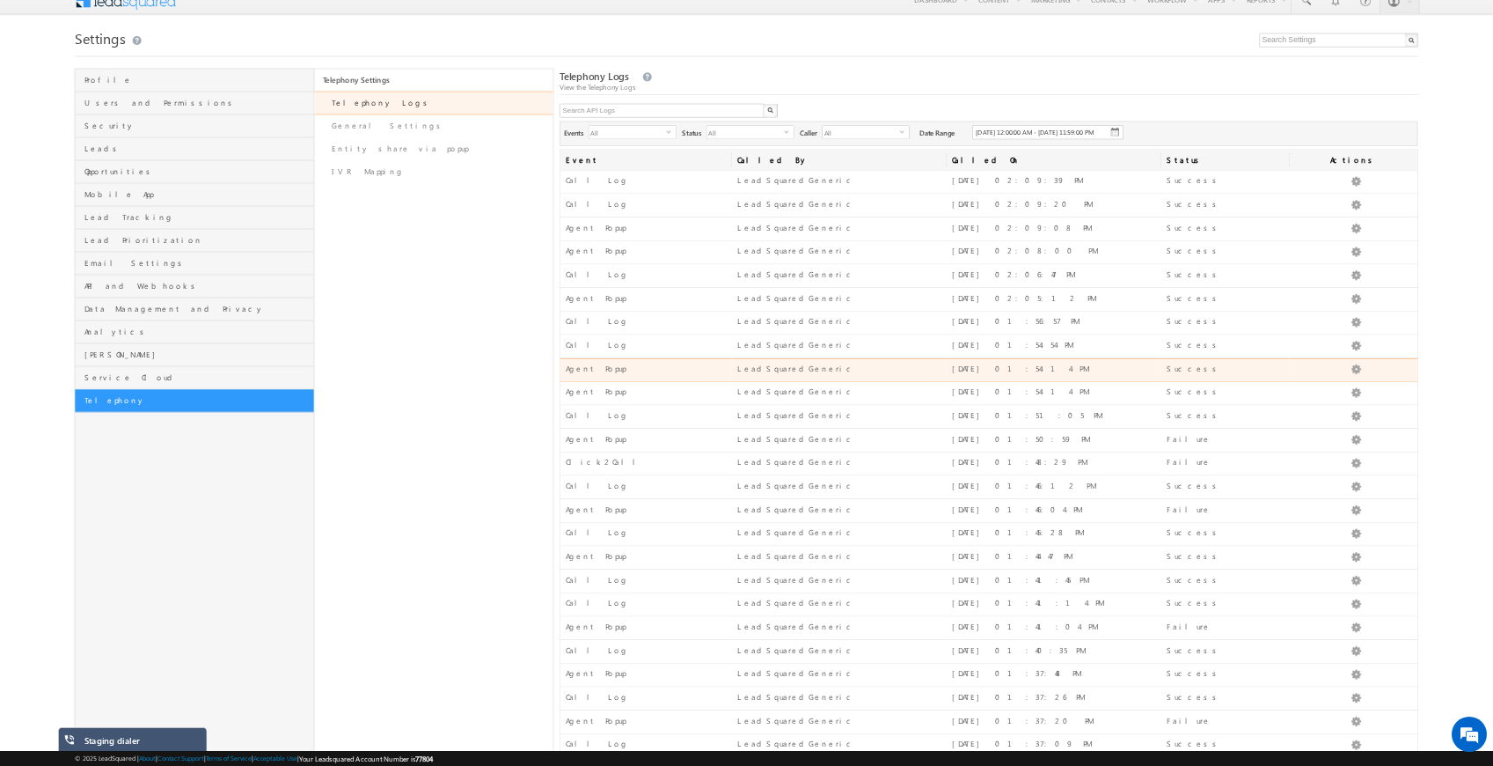
scroll to position [0, 0]
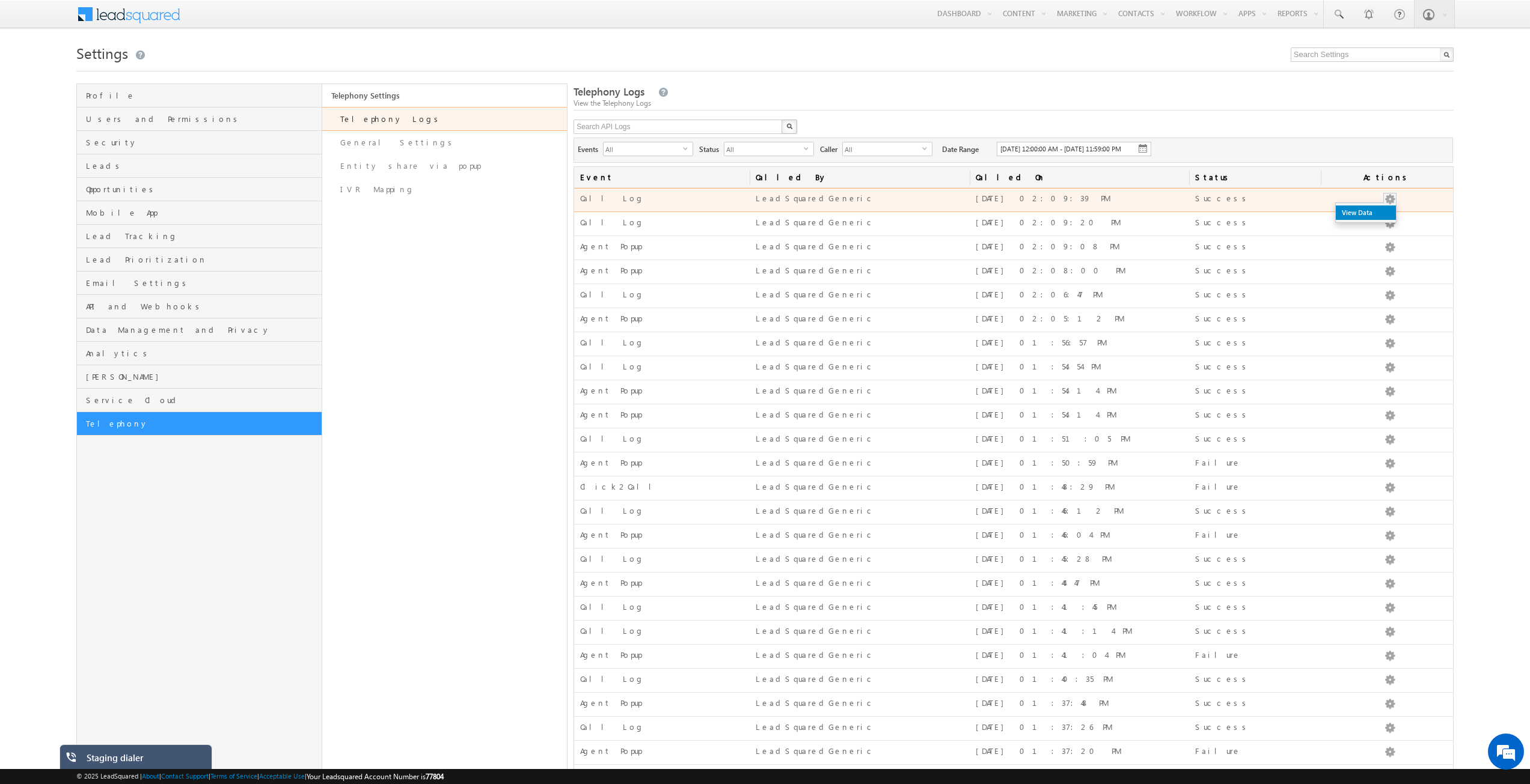
click at [1382, 220] on link "View Data" at bounding box center [1365, 212] width 60 height 14
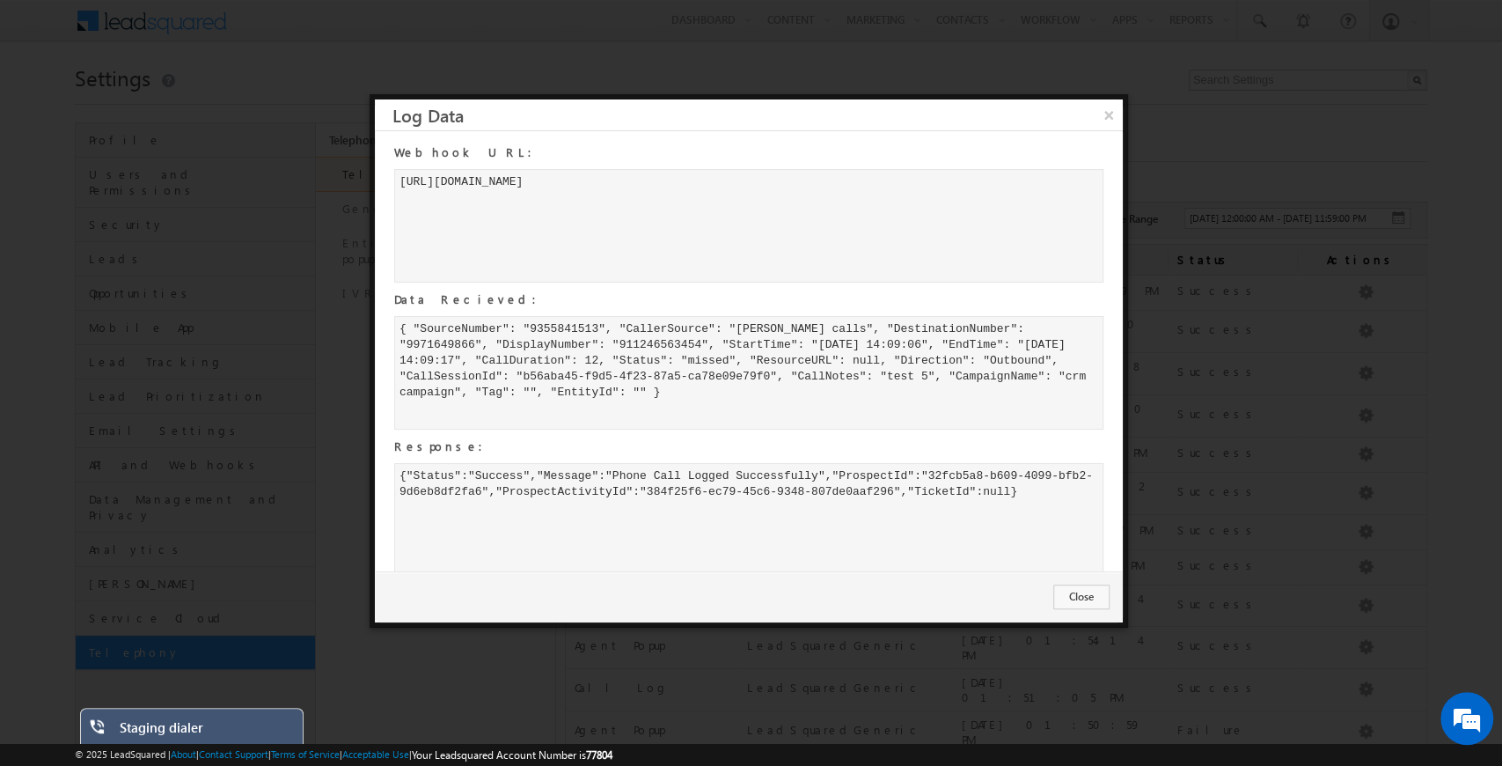
drag, startPoint x: 1045, startPoint y: 488, endPoint x: 950, endPoint y: 487, distance: 94.2
click at [950, 487] on div "{"Status":"Success","Message":"Phone Call Logged Successfully","ProspectId":"32…" at bounding box center [748, 520] width 709 height 114
drag, startPoint x: 400, startPoint y: 472, endPoint x: 938, endPoint y: 495, distance: 539.1
click at [938, 495] on div "{"Status":"Success","Message":"Phone Call Logged Successfully","ProspectId":"32…" at bounding box center [748, 520] width 709 height 114
click at [1000, 486] on div "{"Status":"Success","Message":"Phone Call Logged Successfully","ProspectId":"32…" at bounding box center [748, 520] width 709 height 114
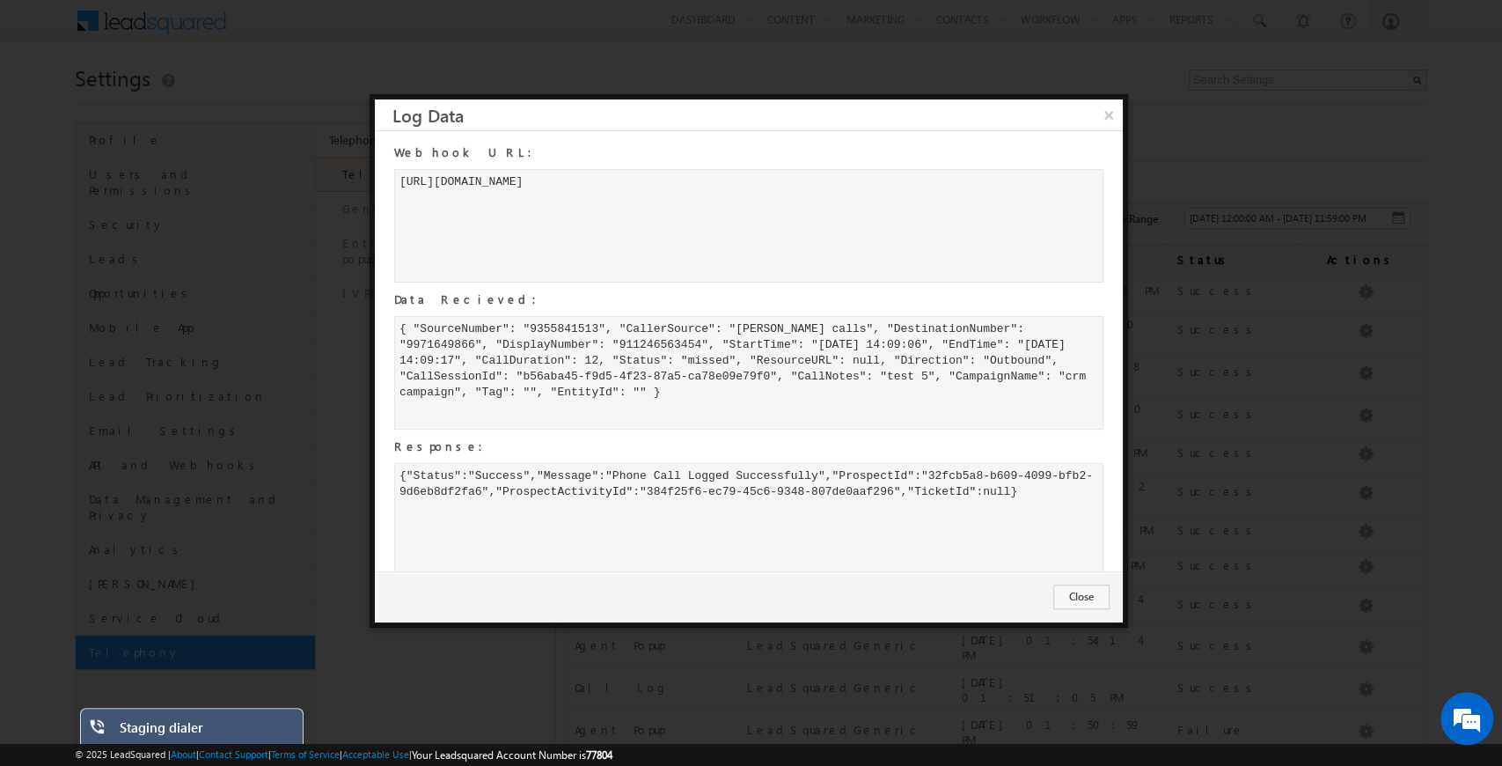
drag, startPoint x: 1016, startPoint y: 491, endPoint x: 1042, endPoint y: 490, distance: 26.4
click at [1042, 490] on div "{"Status":"Success","Message":"Phone Call Logged Successfully","ProspectId":"32…" at bounding box center [748, 520] width 709 height 114
click at [1067, 592] on button "Close" at bounding box center [1081, 596] width 56 height 25
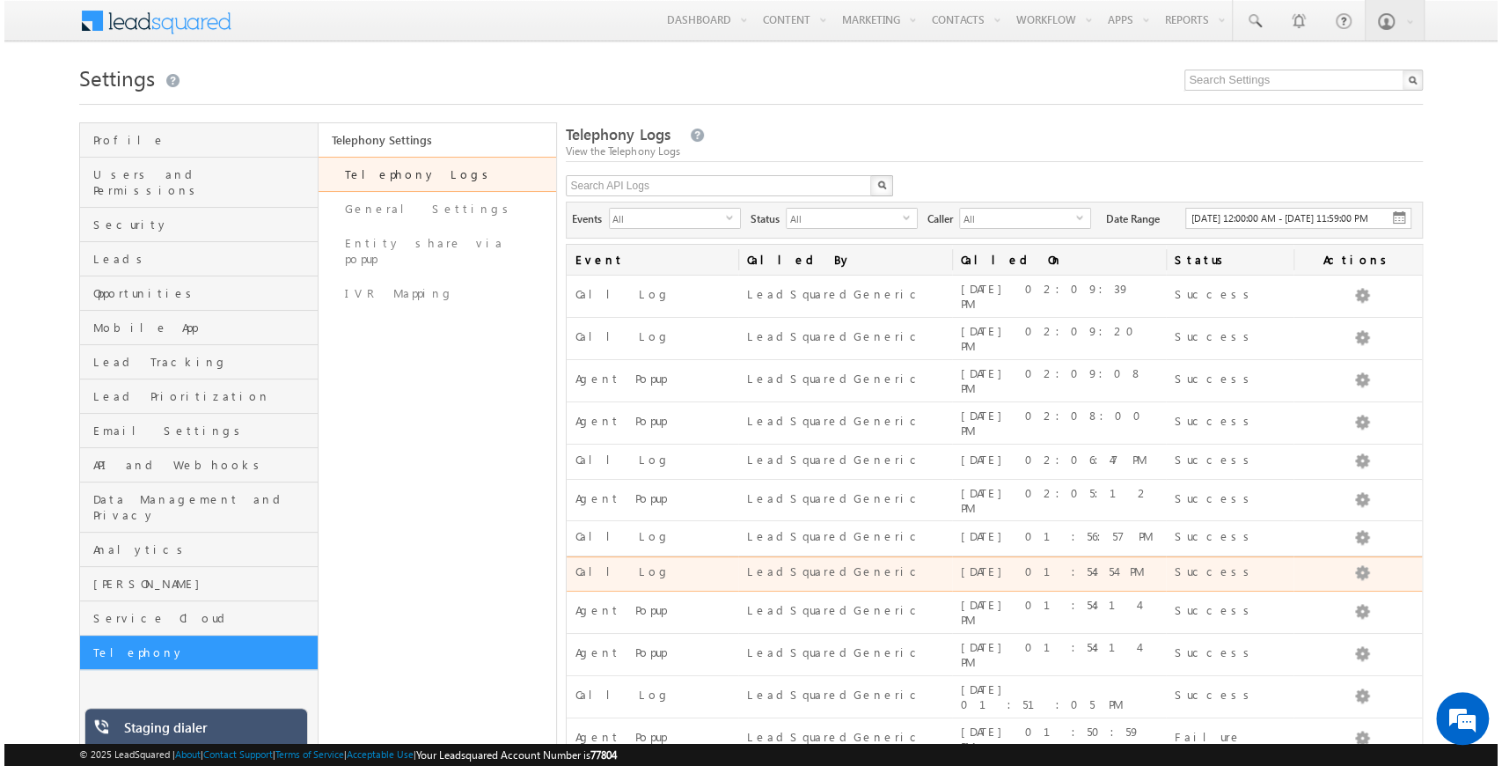
scroll to position [58, 0]
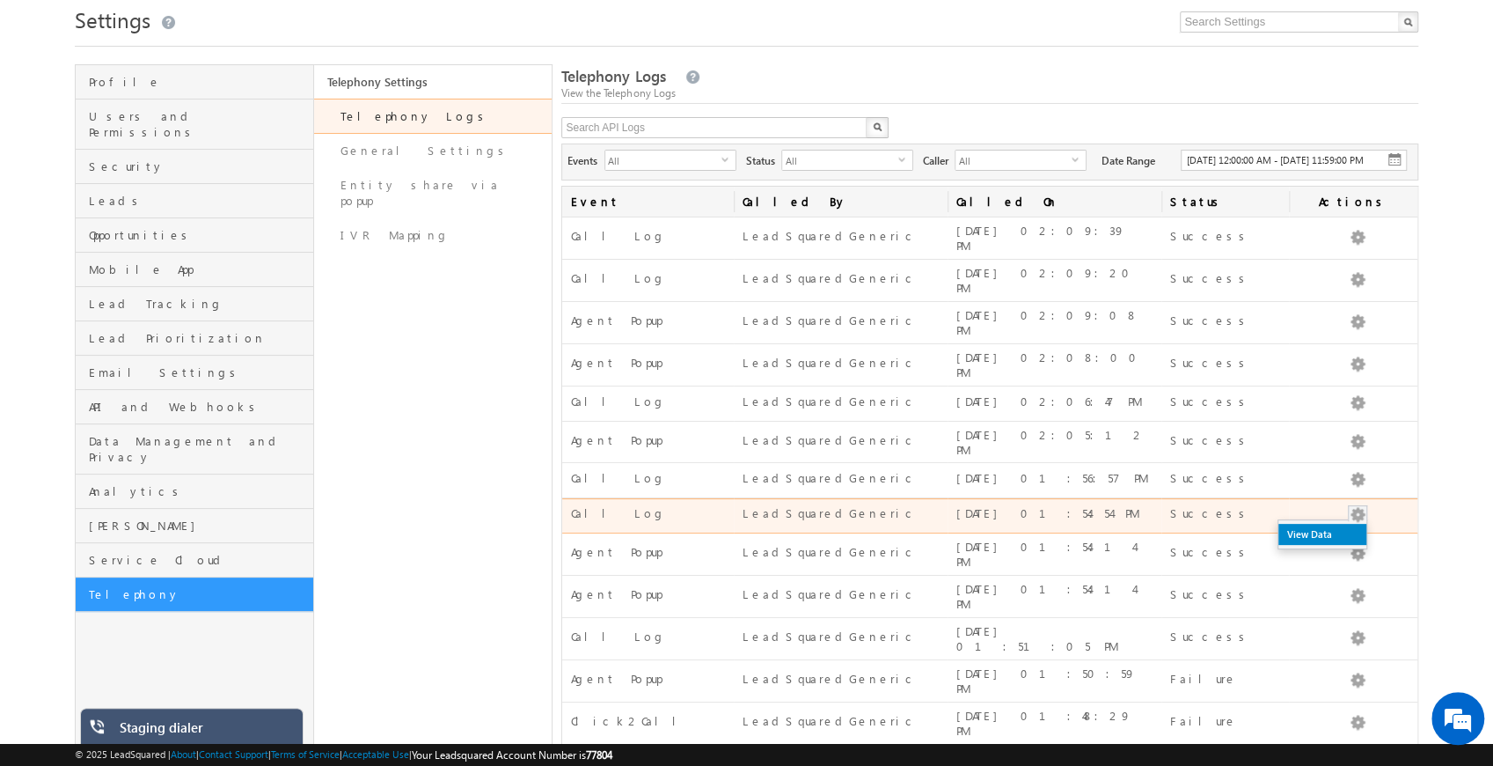
click at [1351, 524] on link "View Data" at bounding box center [1323, 534] width 88 height 21
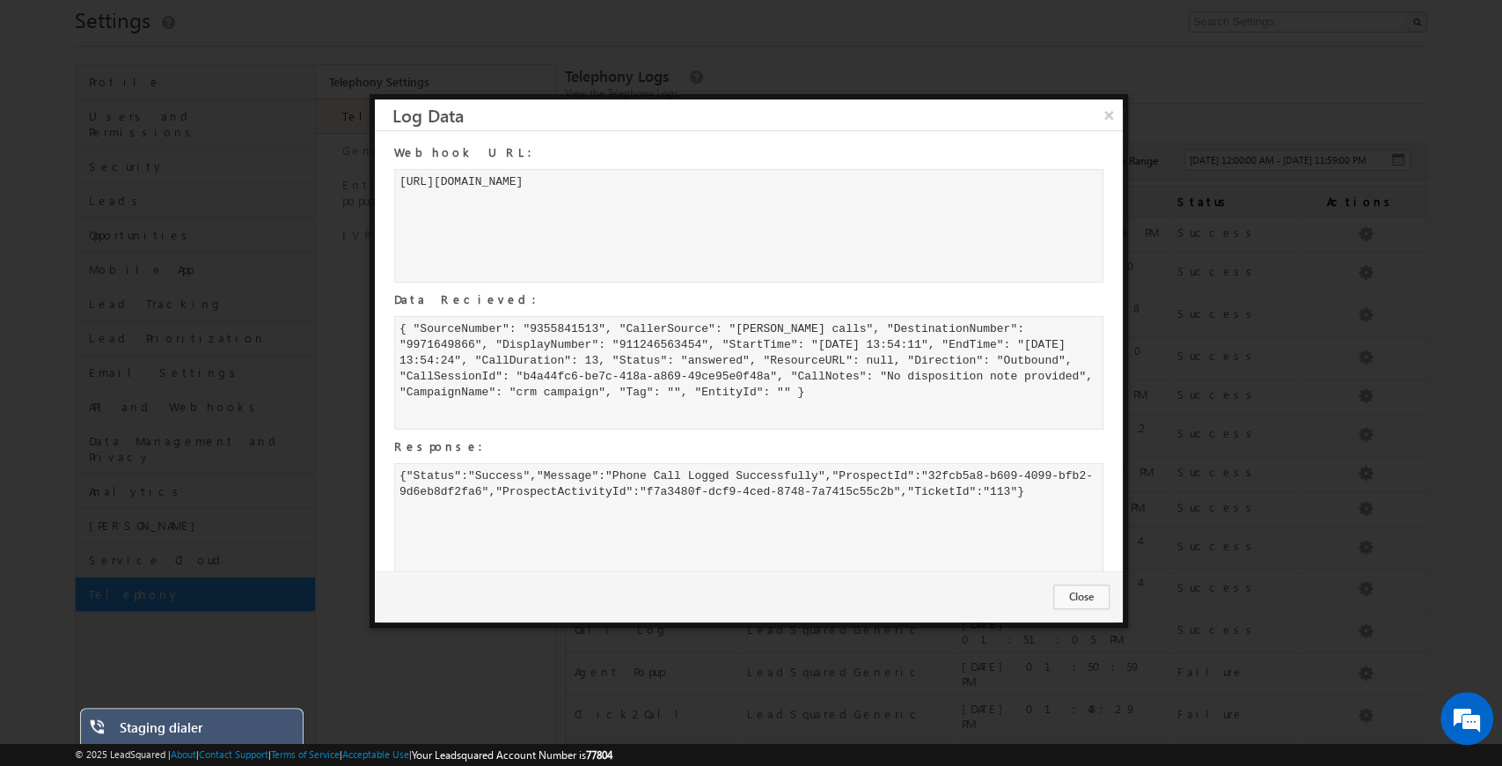
drag, startPoint x: 1023, startPoint y: 488, endPoint x: 1043, endPoint y: 488, distance: 19.4
click at [1043, 488] on div "{"Status":"Success","Message":"Phone Call Logged Successfully","ProspectId":"32…" at bounding box center [748, 520] width 709 height 114
click at [1035, 488] on div "{"Status":"Success","Message":"Phone Call Logged Successfully","ProspectId":"32…" at bounding box center [748, 520] width 709 height 114
drag, startPoint x: 1024, startPoint y: 491, endPoint x: 1044, endPoint y: 493, distance: 19.4
click at [1044, 493] on div "{"Status":"Success","Message":"Phone Call Logged Successfully","ProspectId":"32…" at bounding box center [748, 520] width 709 height 114
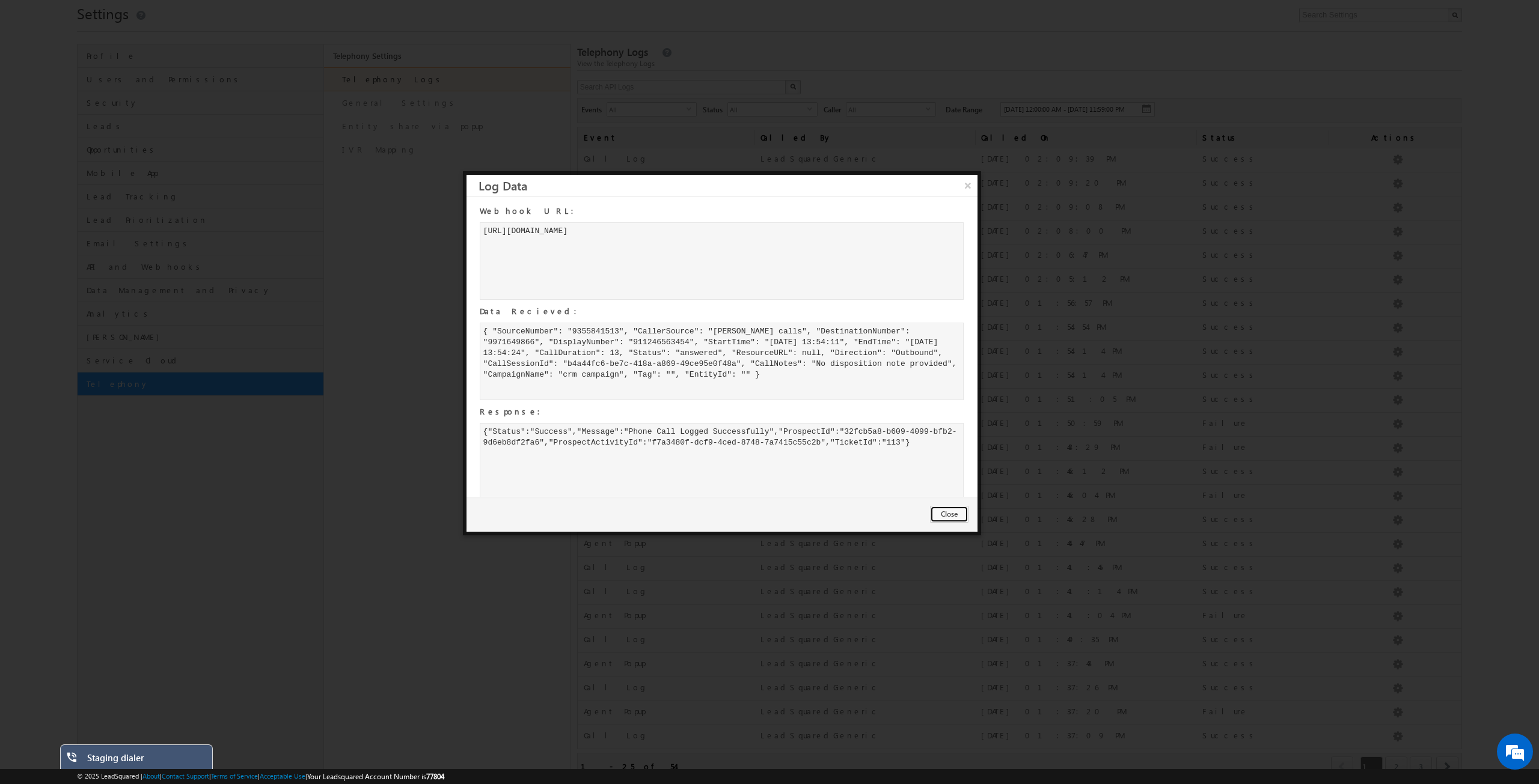
drag, startPoint x: 932, startPoint y: 516, endPoint x: 899, endPoint y: 544, distance: 43.3
click at [932, 516] on button "Close" at bounding box center [949, 514] width 38 height 17
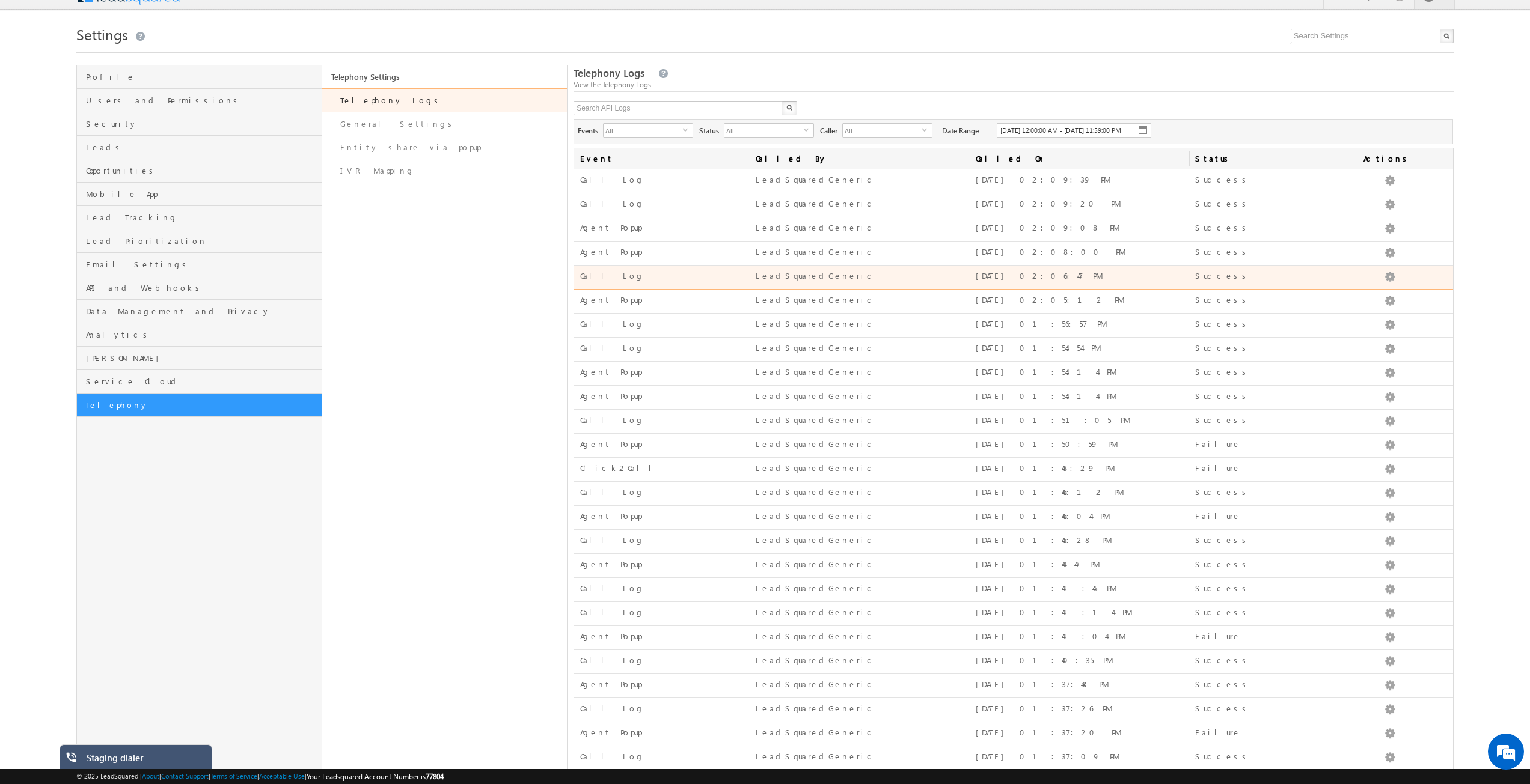
scroll to position [0, 0]
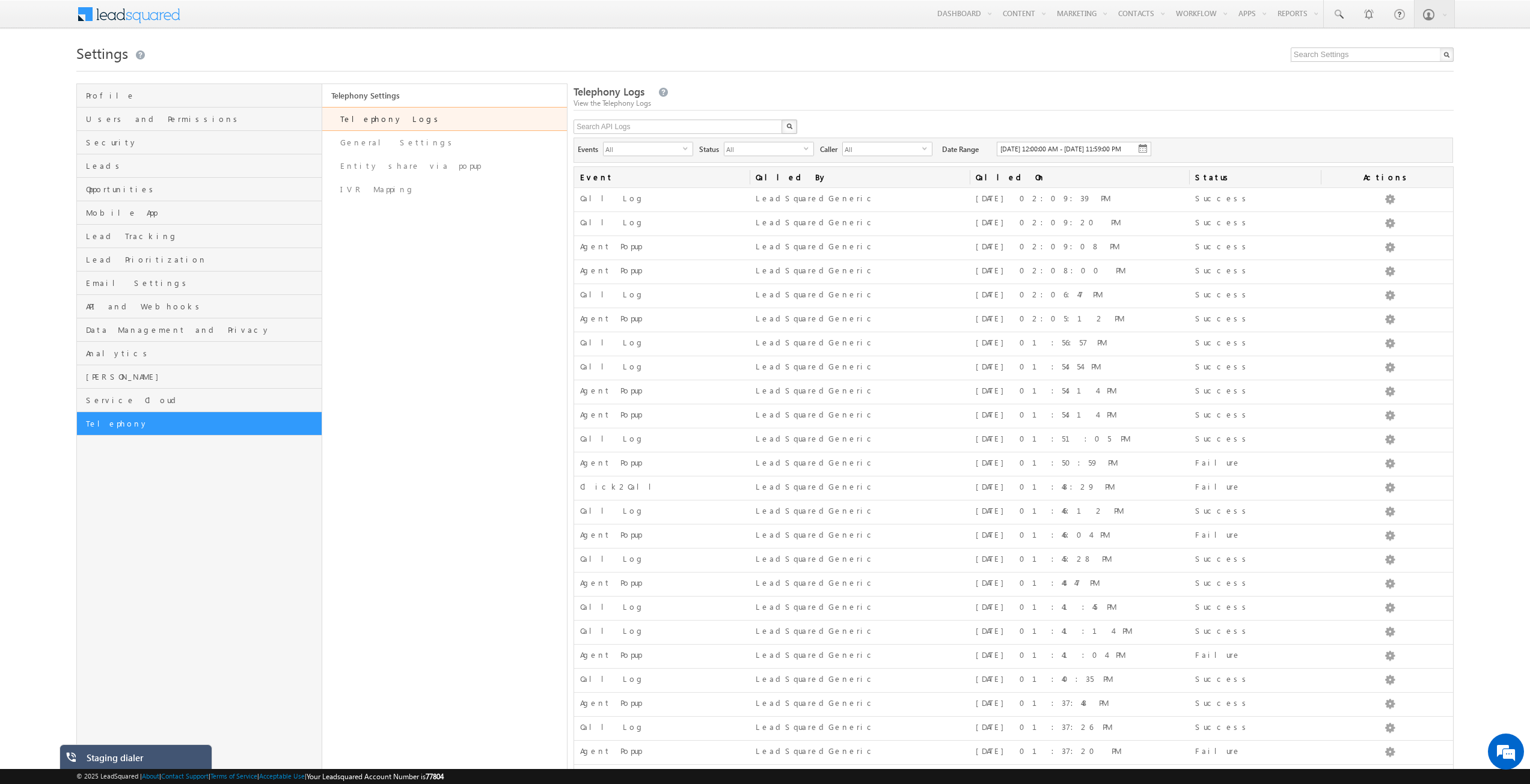
click at [1022, 145] on span "[DATE] 12:00:00 AM - [DATE] 11:59:00 PM" at bounding box center [1060, 148] width 121 height 8
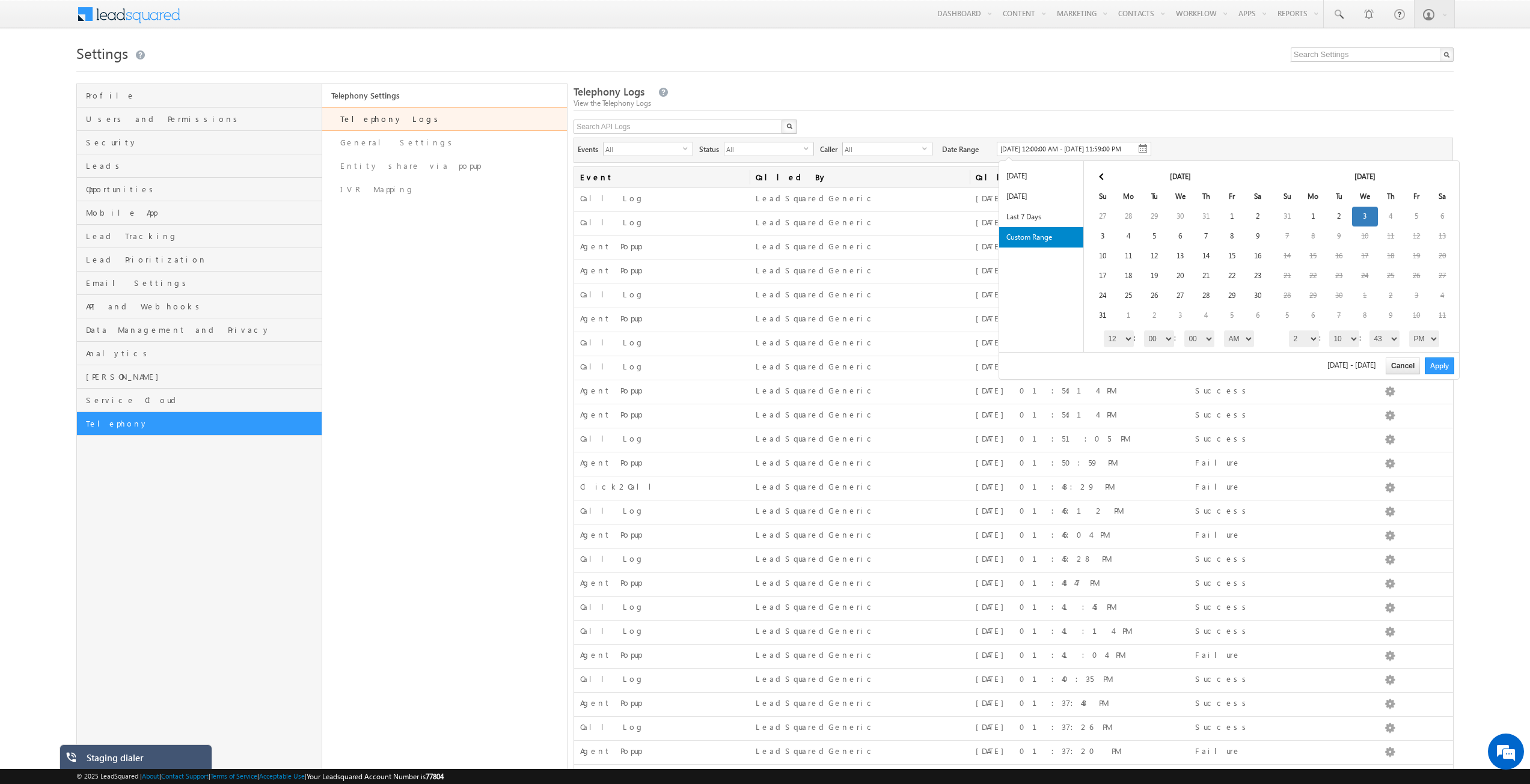
click at [1130, 337] on select "1 2 3 4 5 6 7 8 9 10 11 12" at bounding box center [1119, 339] width 30 height 17
click at [1165, 335] on select "00 01 02 03 04 05 06 07 08 09 10 11 12 13 14 15 16 17 18 19 20 21 22 23 24 25 2…" at bounding box center [1159, 339] width 30 height 17
click at [1226, 341] on select "AM PM" at bounding box center [1239, 339] width 30 height 17
click at [1313, 338] on select "1 2 3 4 5 6 7 8 9 10 11 12" at bounding box center [1304, 339] width 30 height 17
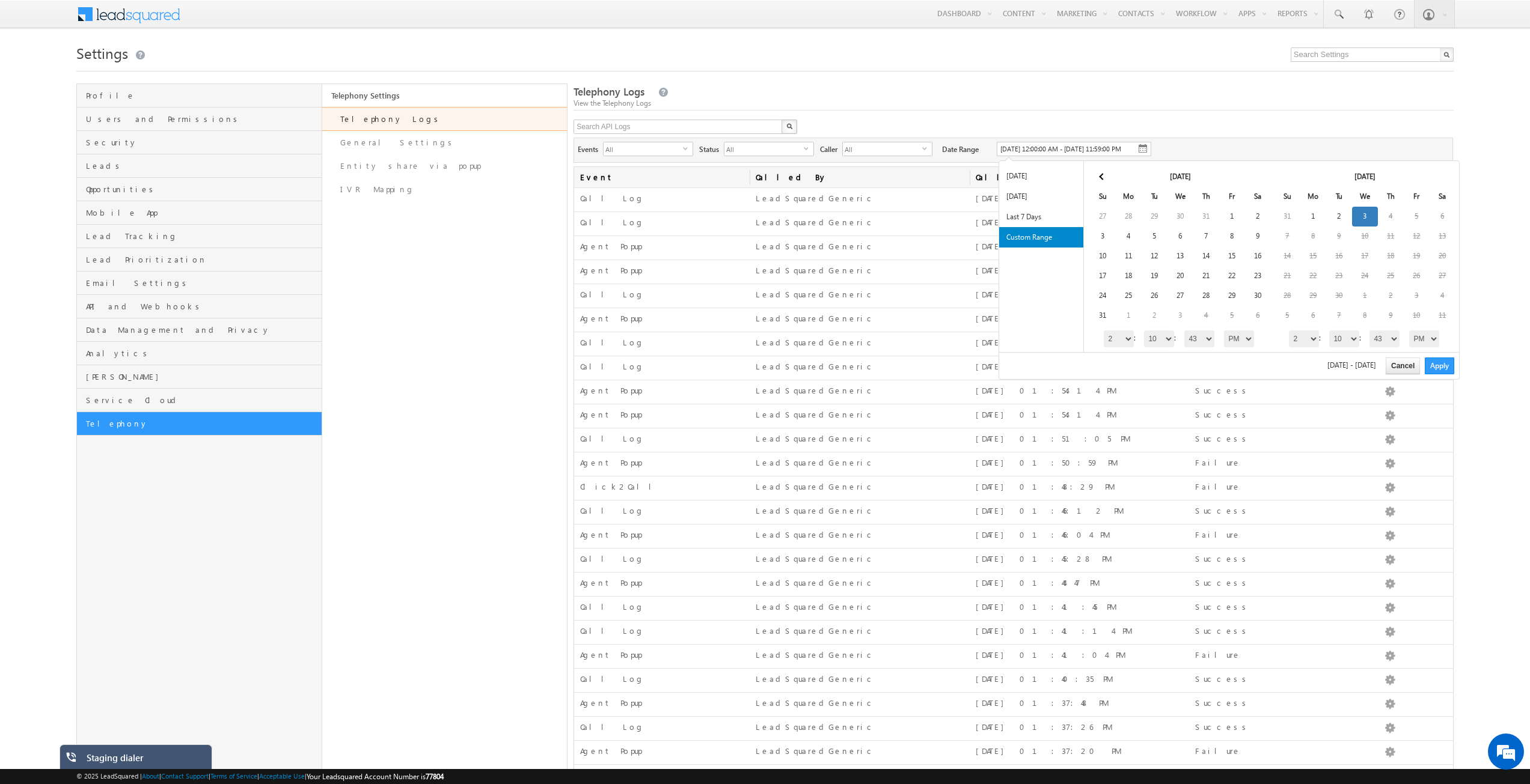
click at [1313, 338] on select "1 2 3 4 5 6 7 8 9 10 11 12" at bounding box center [1304, 339] width 30 height 17
click at [1339, 337] on select "00 01 02 03 04 05 06 07 08 09 10 11 12 13 14 15 16 17 18 19 20 21 22 23 24 25 2…" at bounding box center [1344, 339] width 30 height 17
click at [789, 81] on div "Settings Profile Users and Permissions Security Leads Opportunities Mobile App …" at bounding box center [765, 430] width 1377 height 780
